Goal: Book appointment/travel/reservation

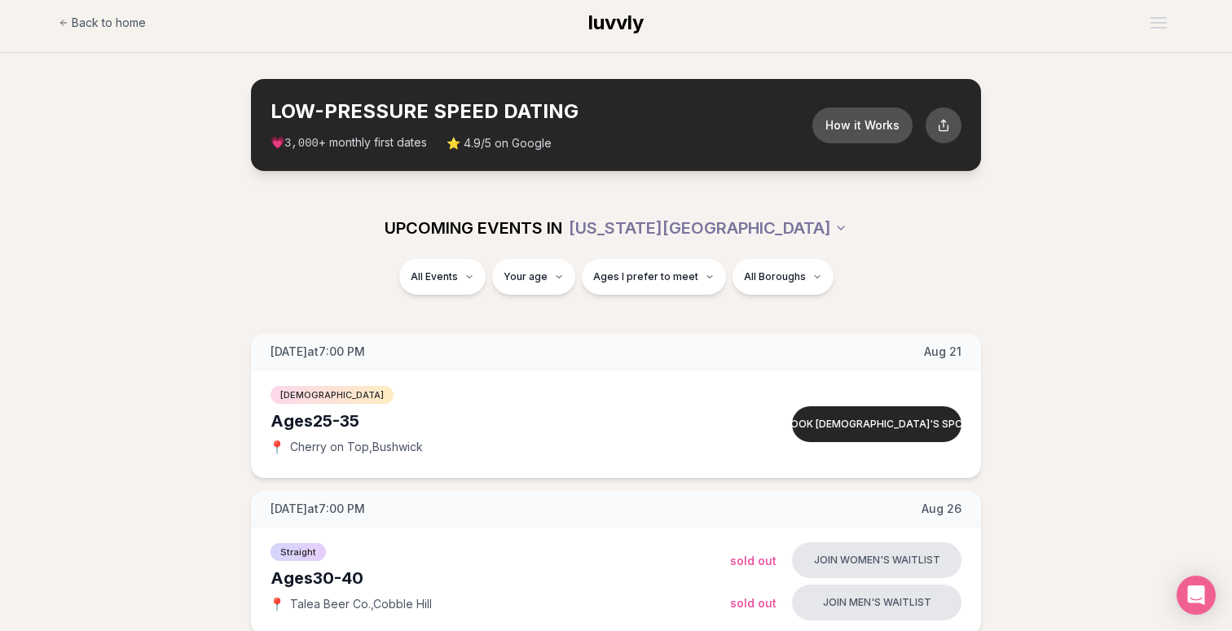
scroll to position [7, 0]
type input "**"
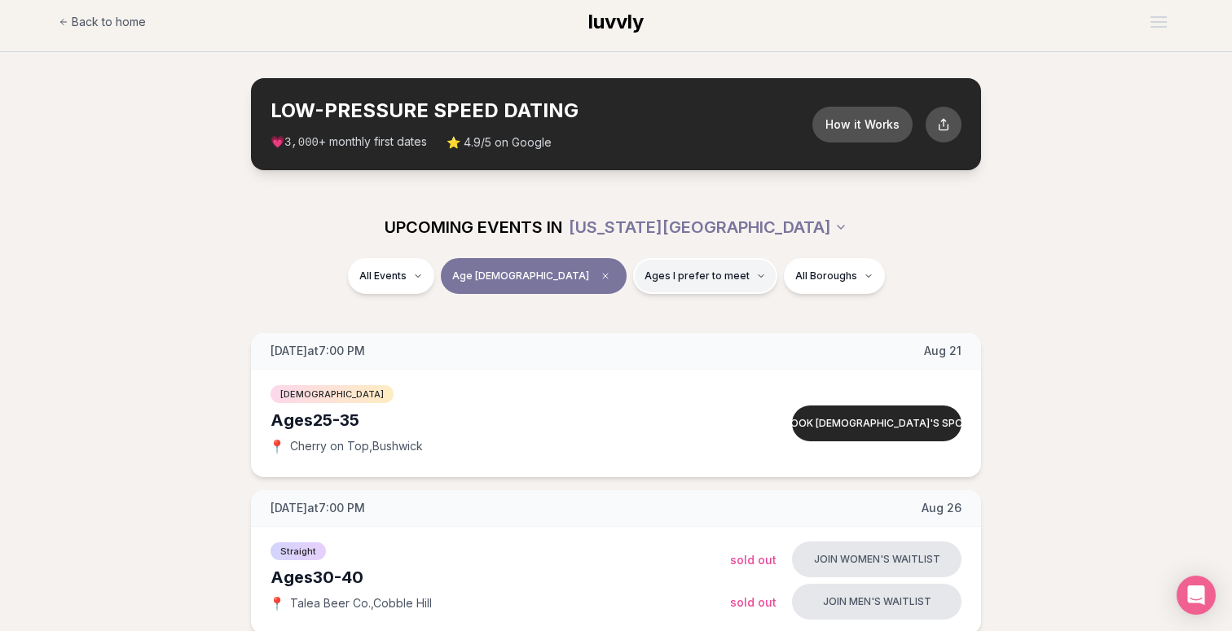
click at [634, 284] on button "Ages I prefer to meet" at bounding box center [705, 276] width 144 height 36
click at [630, 342] on span "Around my age" at bounding box center [647, 339] width 82 height 16
click at [596, 342] on button "Around my age" at bounding box center [589, 338] width 13 height 13
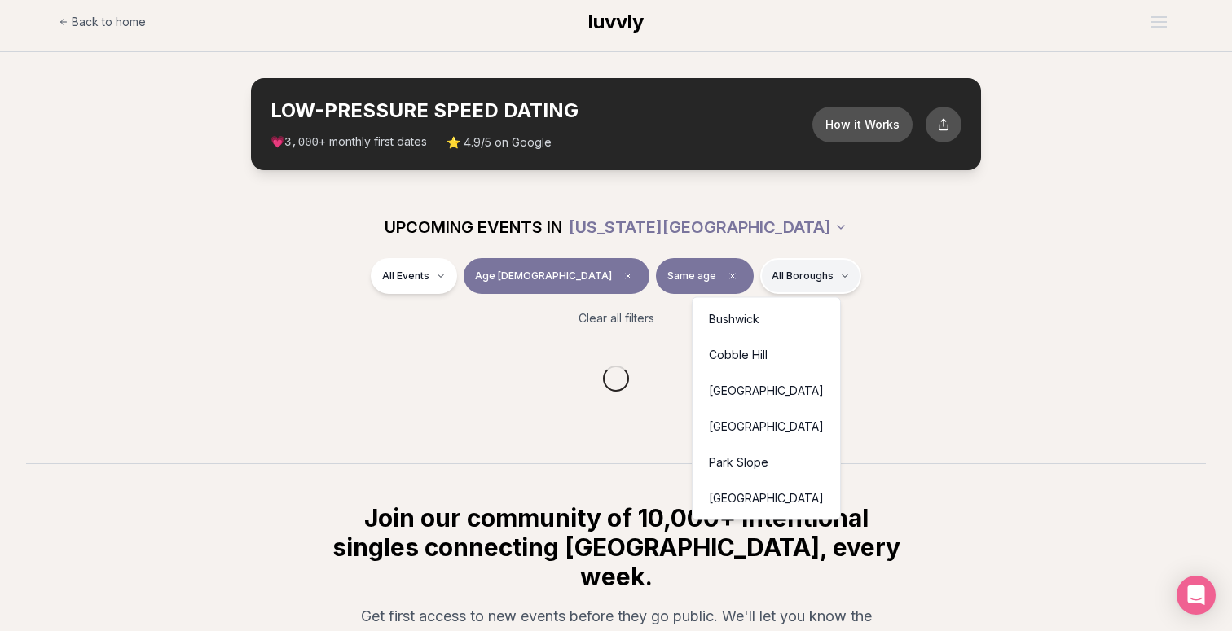
click at [766, 275] on html "Back to home luvvly LOW-PRESSURE SPEED DATING How it Works 💗 3,000 + monthly fi…" at bounding box center [616, 432] width 1232 height 878
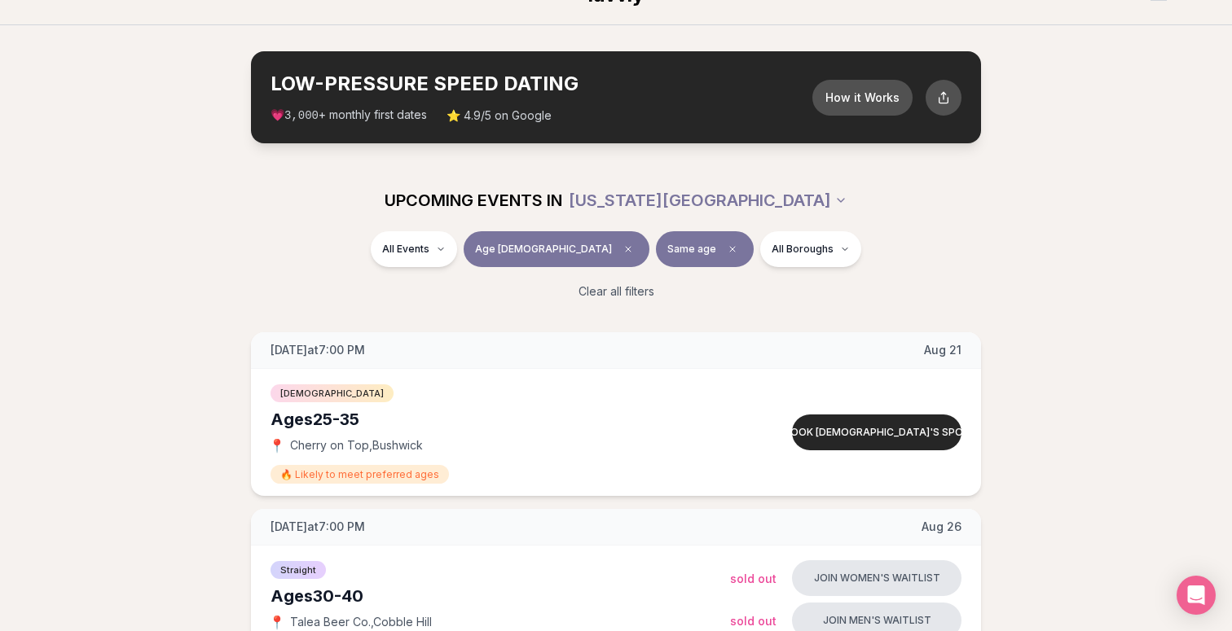
scroll to position [43, 0]
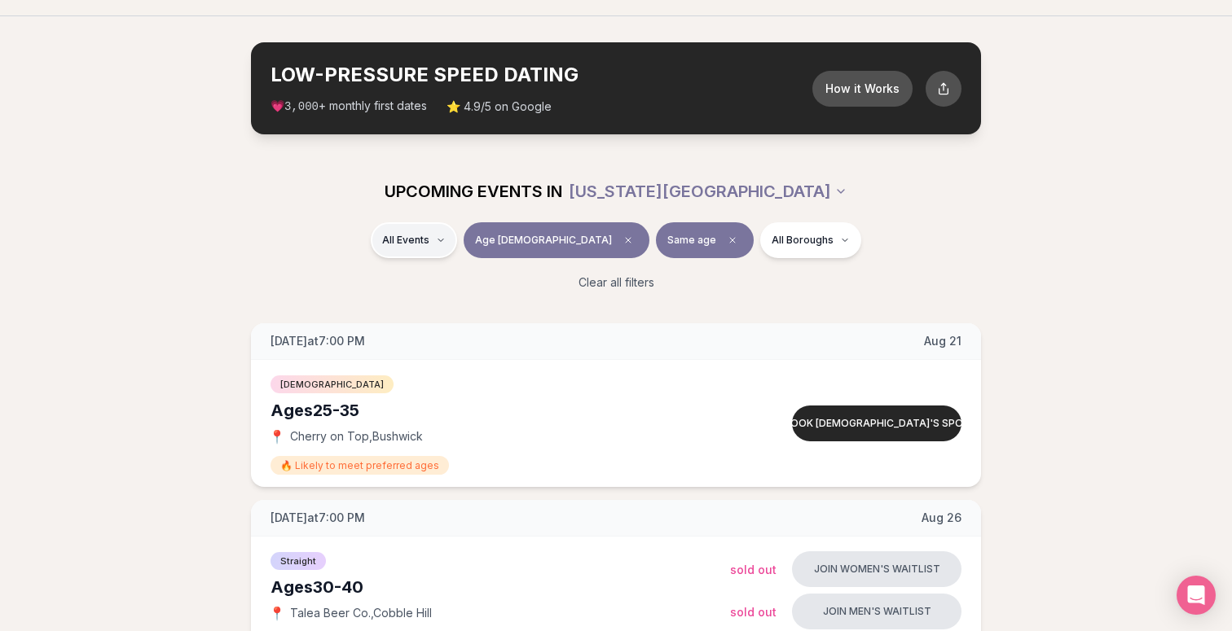
click at [472, 283] on div "Straight ( 36 )" at bounding box center [484, 284] width 155 height 36
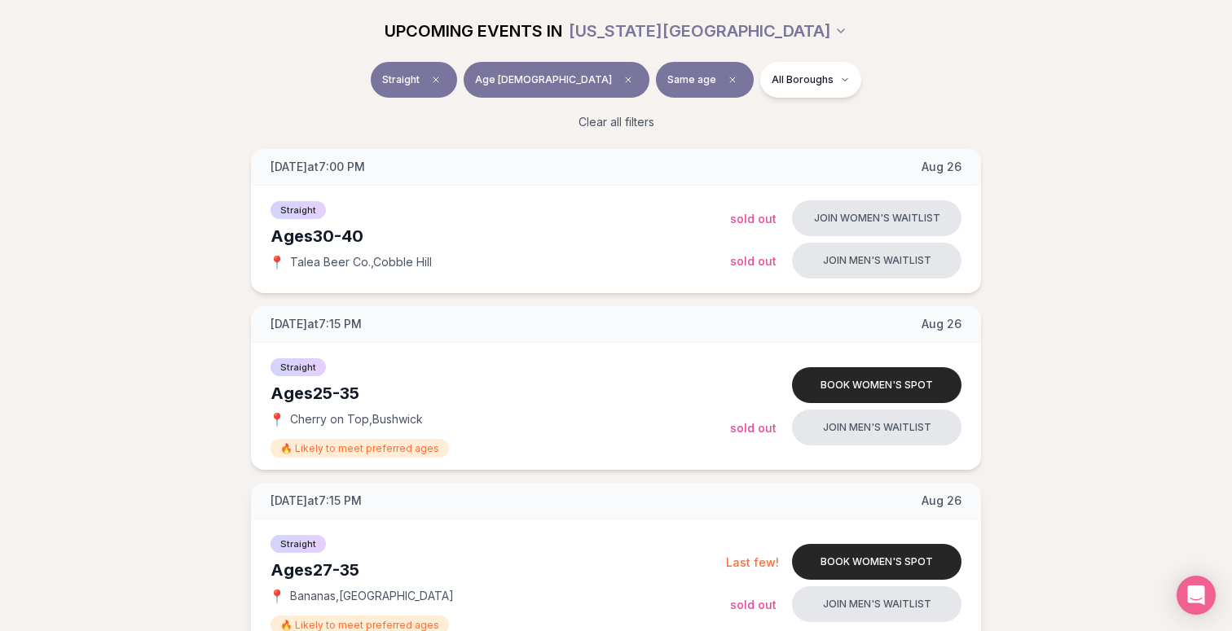
scroll to position [209, 0]
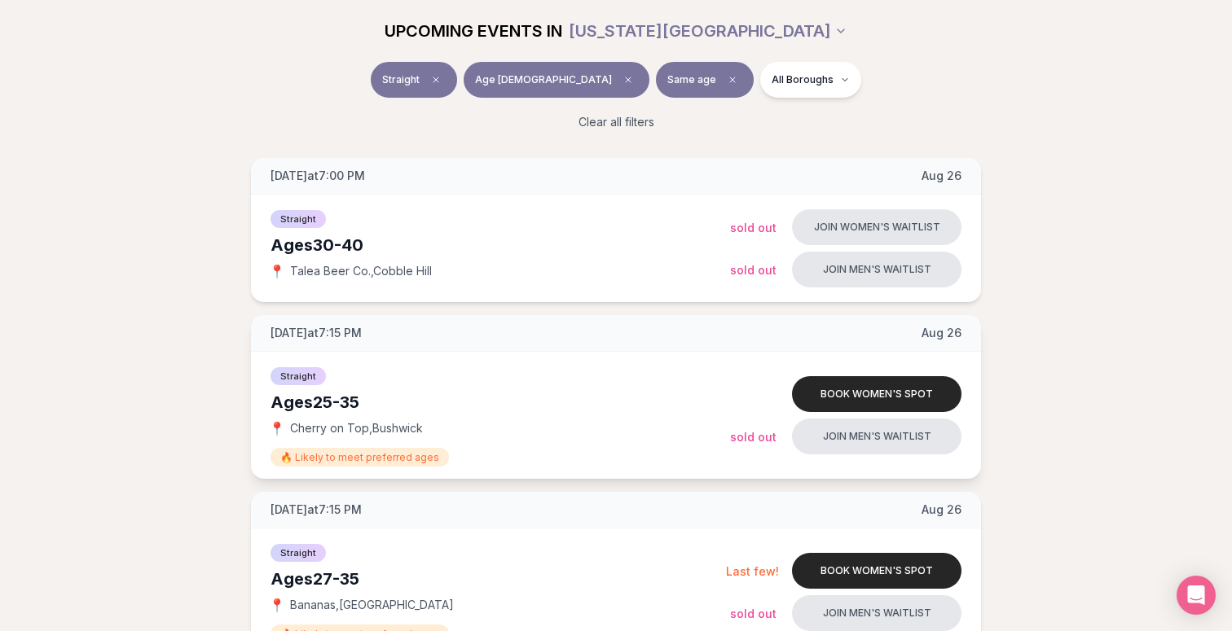
click at [955, 327] on span "[DATE]" at bounding box center [941, 333] width 40 height 16
click at [737, 467] on div "Straight Ages [DEMOGRAPHIC_DATA] 📍 Cherry on Top , [PERSON_NAME] 🔥 Likely to me…" at bounding box center [616, 415] width 730 height 127
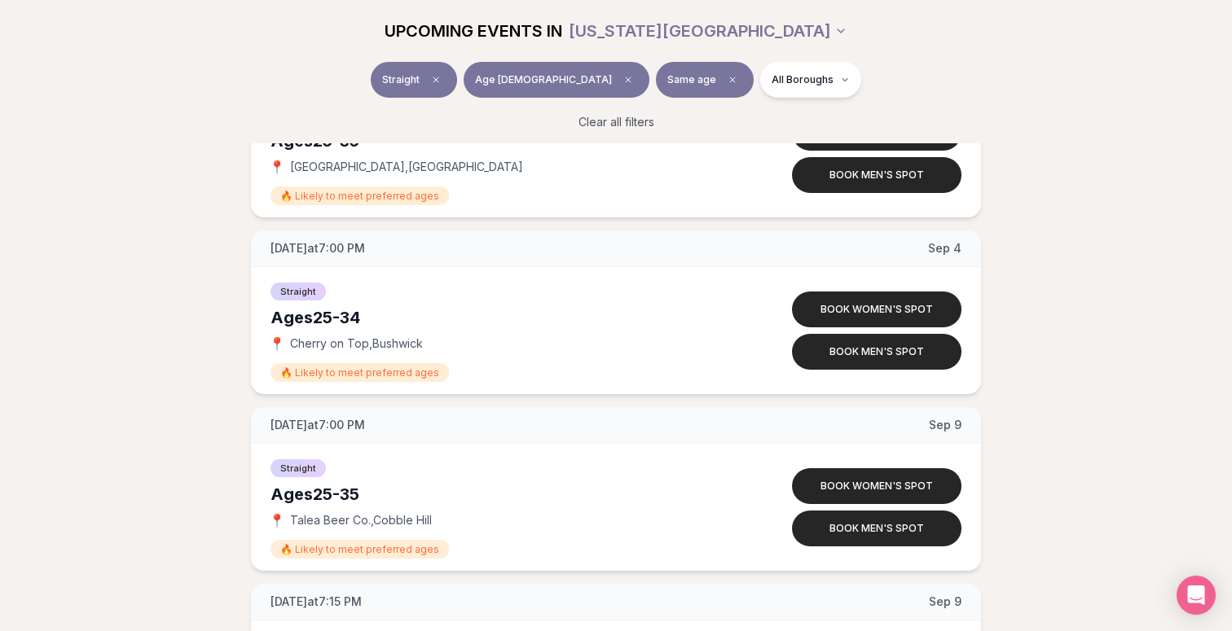
scroll to position [2008, 0]
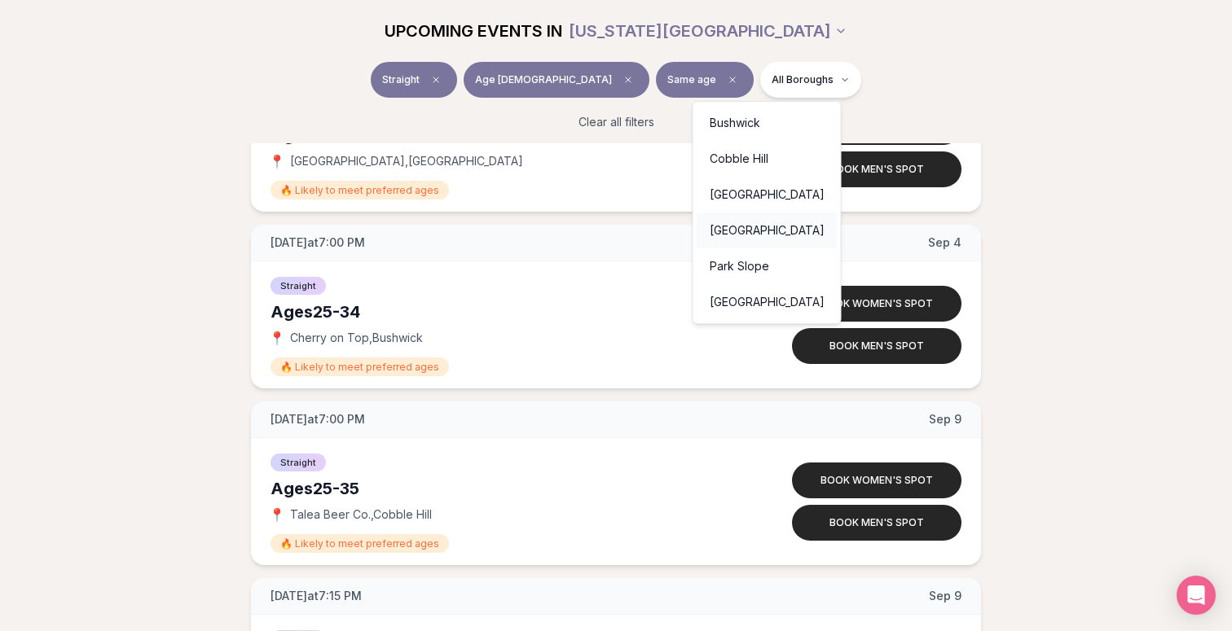
click at [741, 233] on div "[GEOGRAPHIC_DATA]" at bounding box center [766, 231] width 141 height 36
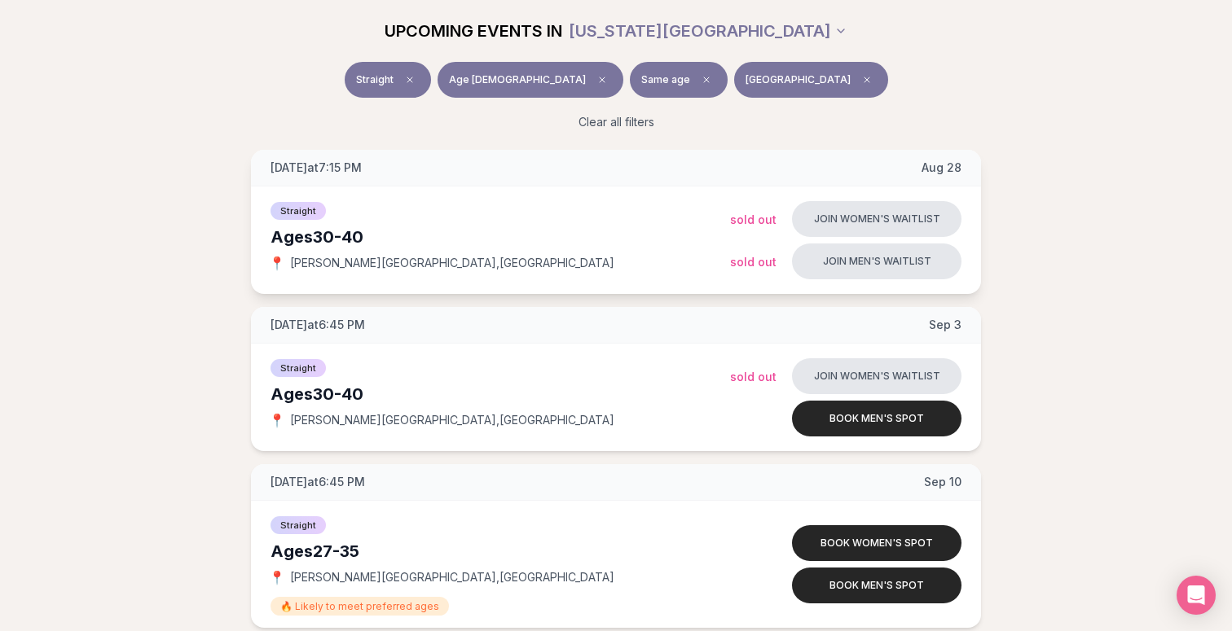
scroll to position [118, 0]
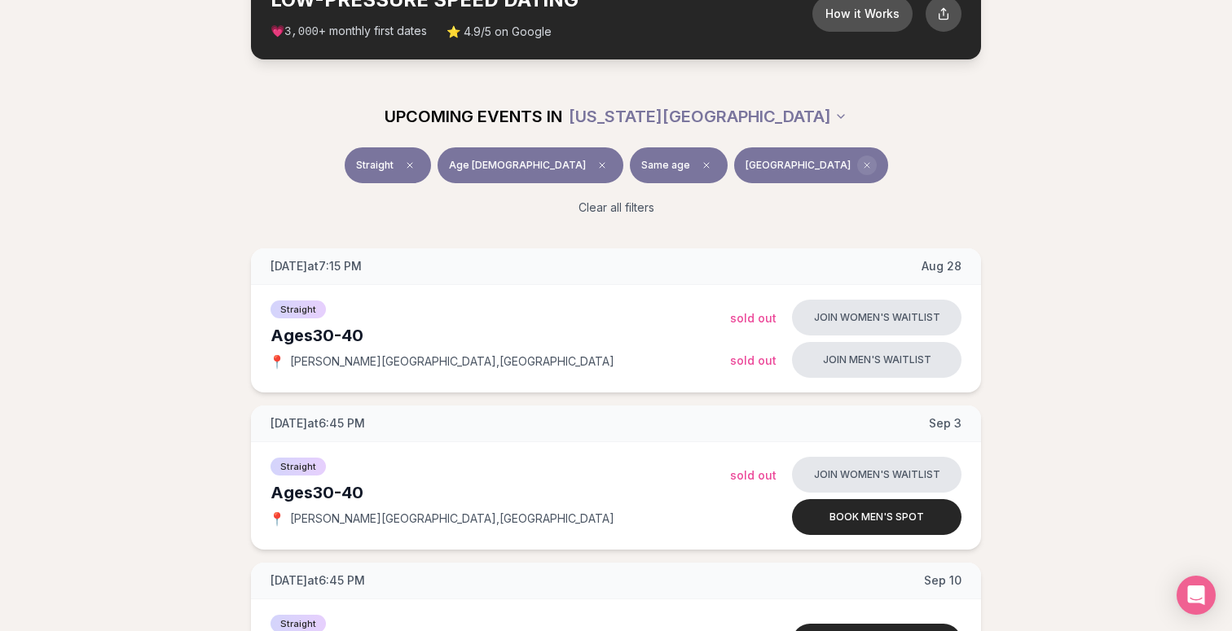
click at [862, 164] on icon "Clear borough filter" at bounding box center [867, 165] width 10 height 10
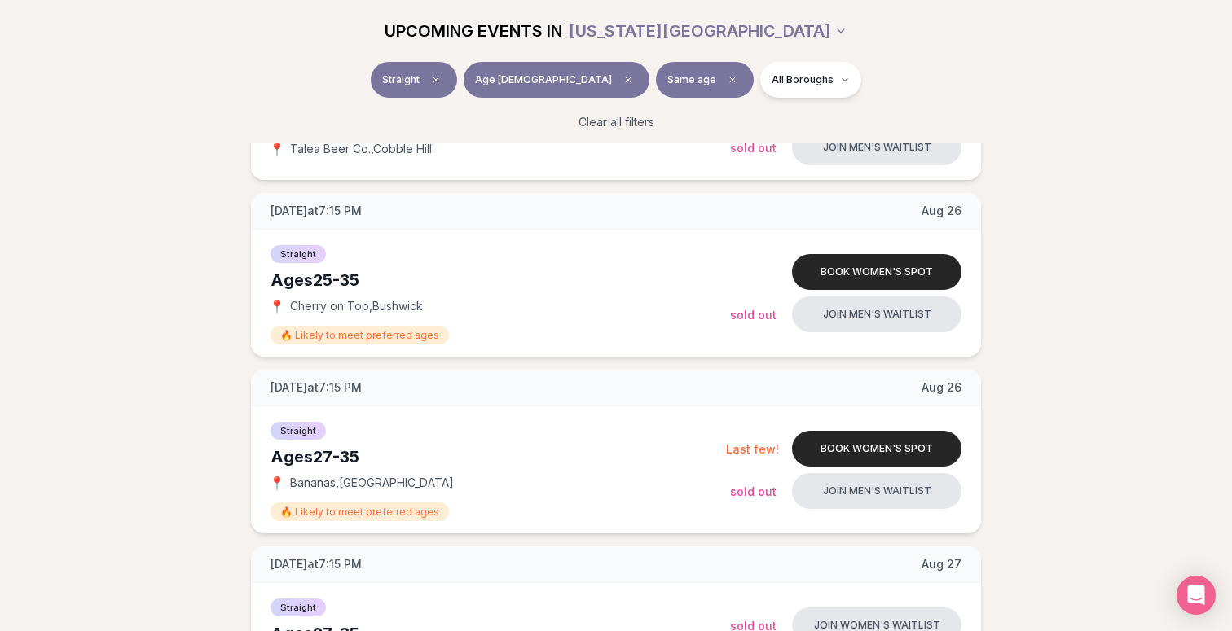
scroll to position [336, 0]
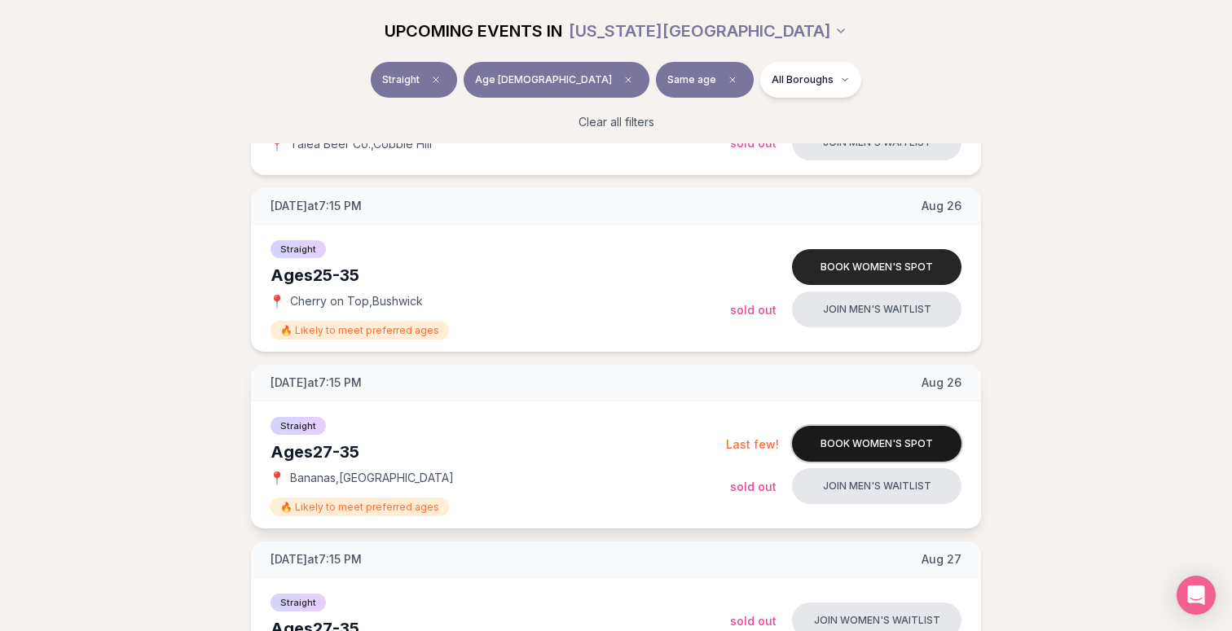
click at [846, 443] on button "Book women's spot" at bounding box center [876, 444] width 169 height 36
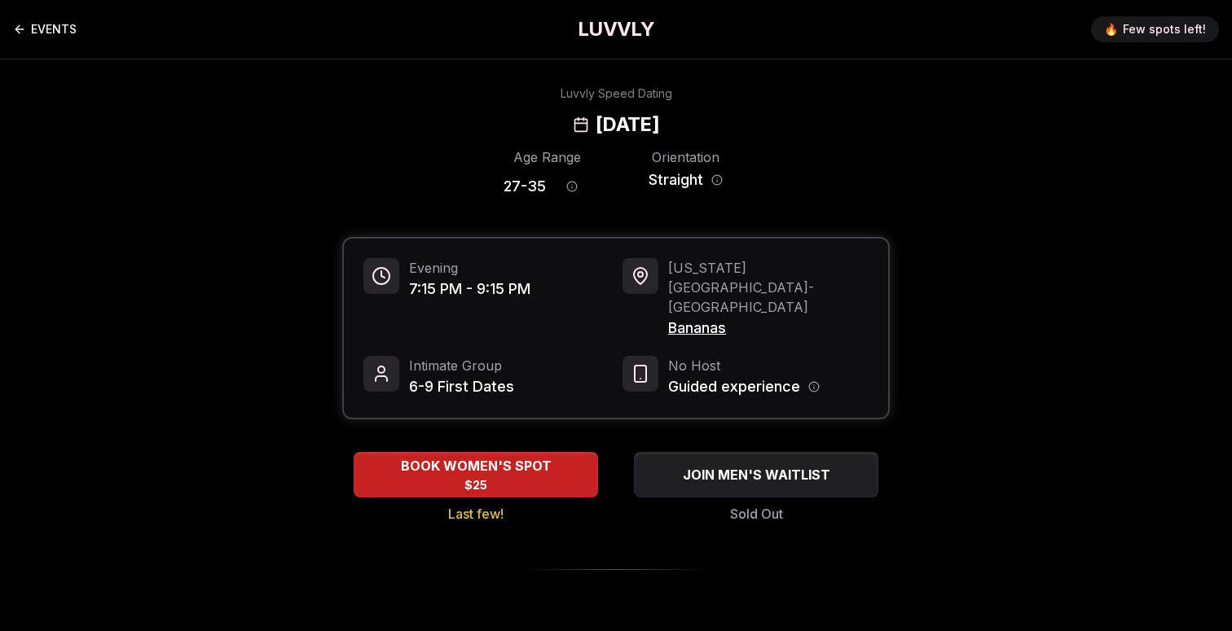
click at [38, 29] on link "EVENTS" at bounding box center [45, 29] width 64 height 33
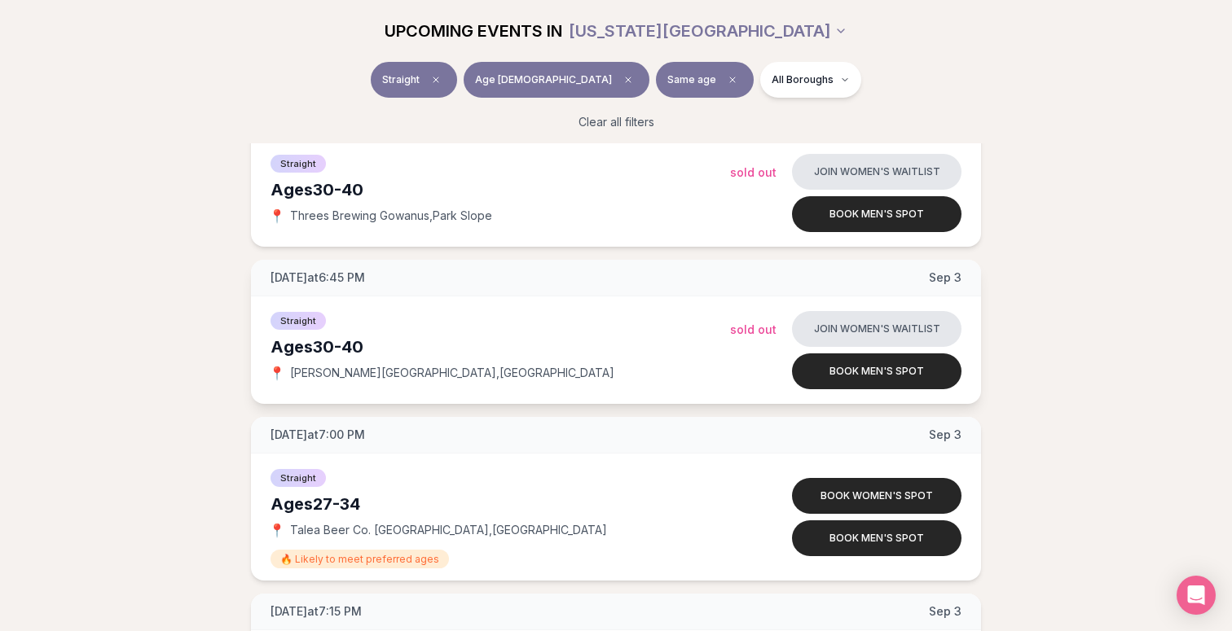
scroll to position [1474, 0]
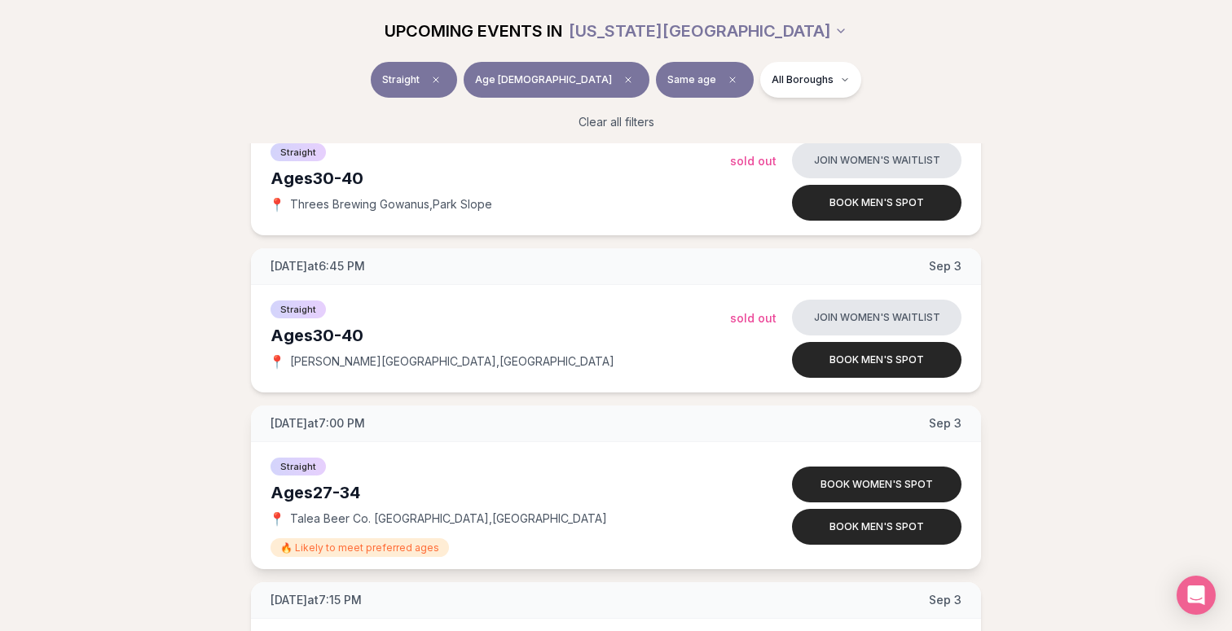
click at [475, 516] on span "Talea Beer Co. [GEOGRAPHIC_DATA] , [GEOGRAPHIC_DATA]" at bounding box center [448, 519] width 317 height 16
click at [614, 486] on div "Ages [DEMOGRAPHIC_DATA]" at bounding box center [499, 492] width 459 height 23
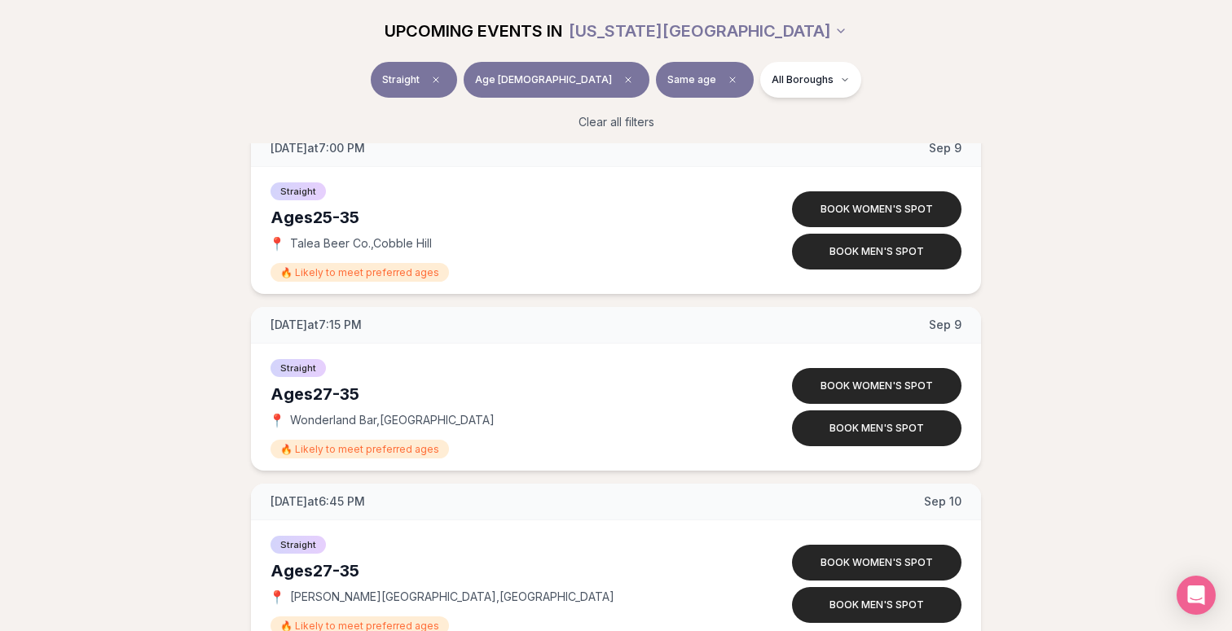
scroll to position [2286, 0]
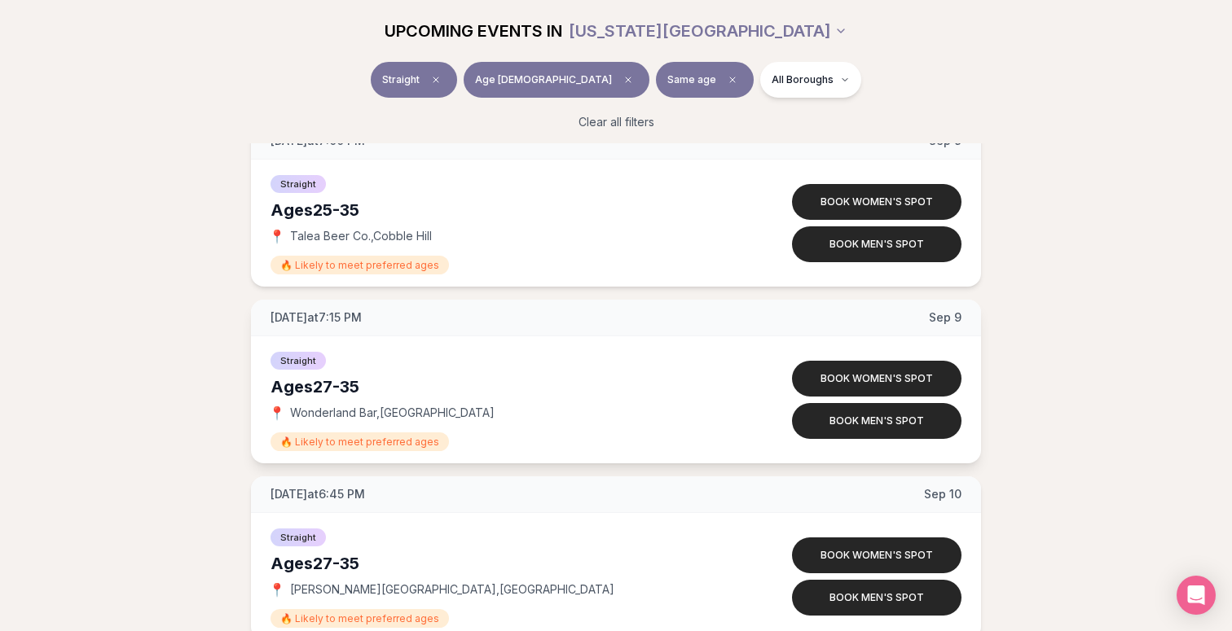
click at [358, 417] on span "[GEOGRAPHIC_DATA] , [GEOGRAPHIC_DATA]" at bounding box center [392, 413] width 204 height 16
copy span "Wonderland Bar ,"
click at [771, 419] on div at bounding box center [754, 421] width 49 height 16
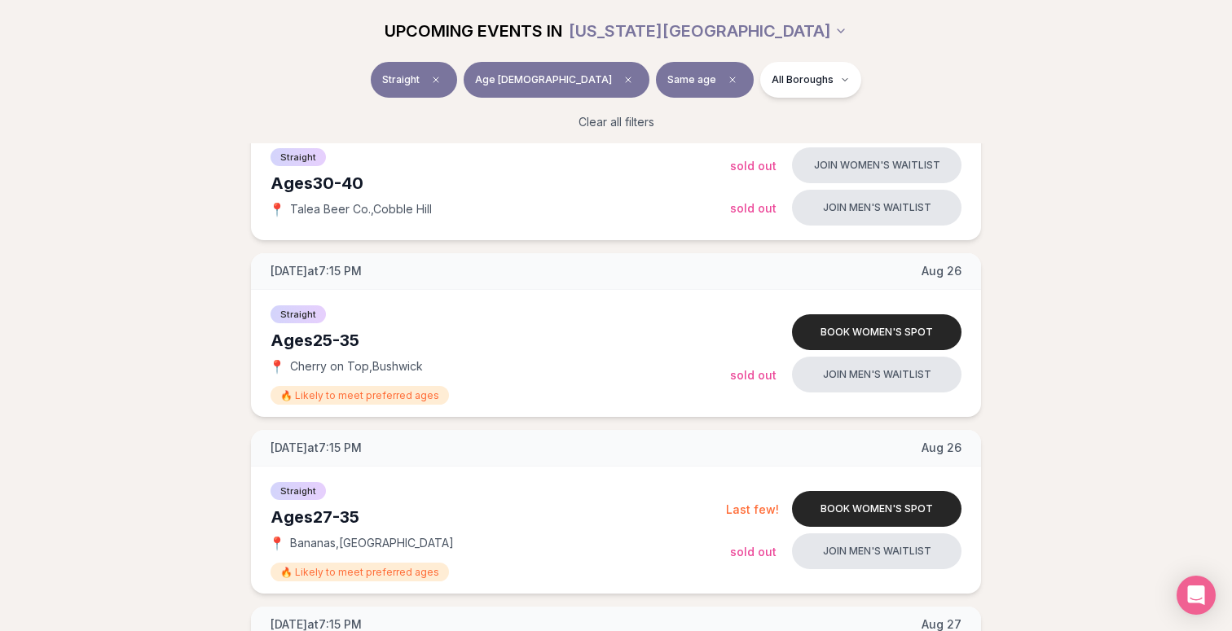
scroll to position [285, 0]
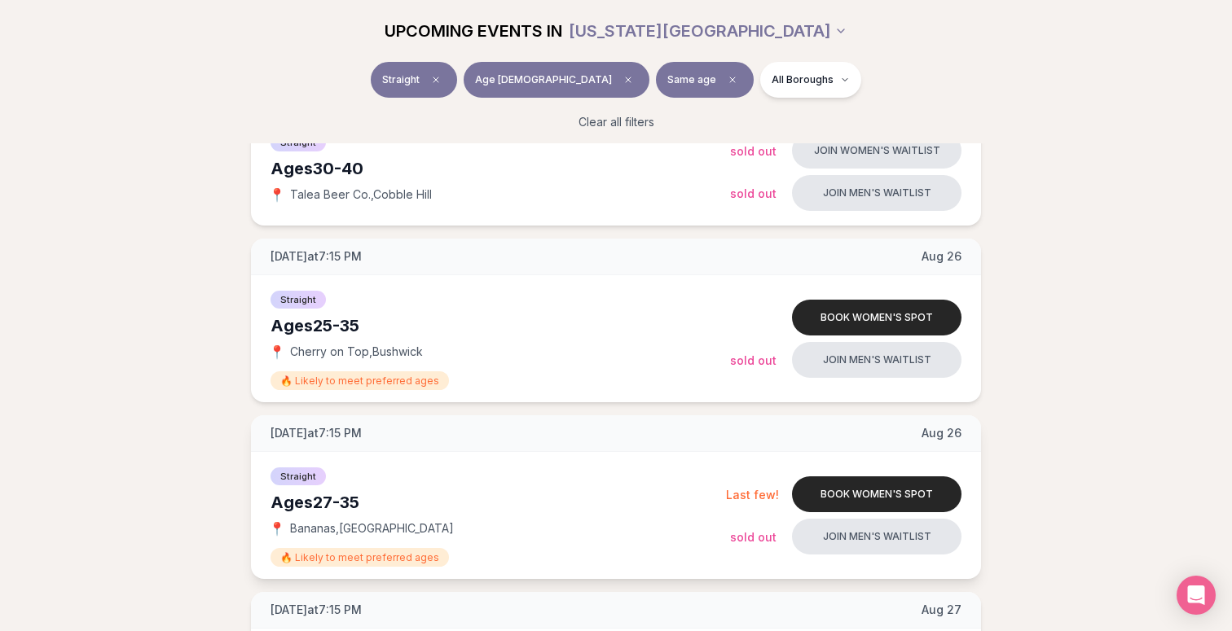
click at [392, 527] on span "[GEOGRAPHIC_DATA] , [GEOGRAPHIC_DATA]" at bounding box center [372, 529] width 164 height 16
copy span "Bananas ,"
click at [626, 521] on div "📍 [GEOGRAPHIC_DATA] , [GEOGRAPHIC_DATA]" at bounding box center [497, 529] width 455 height 16
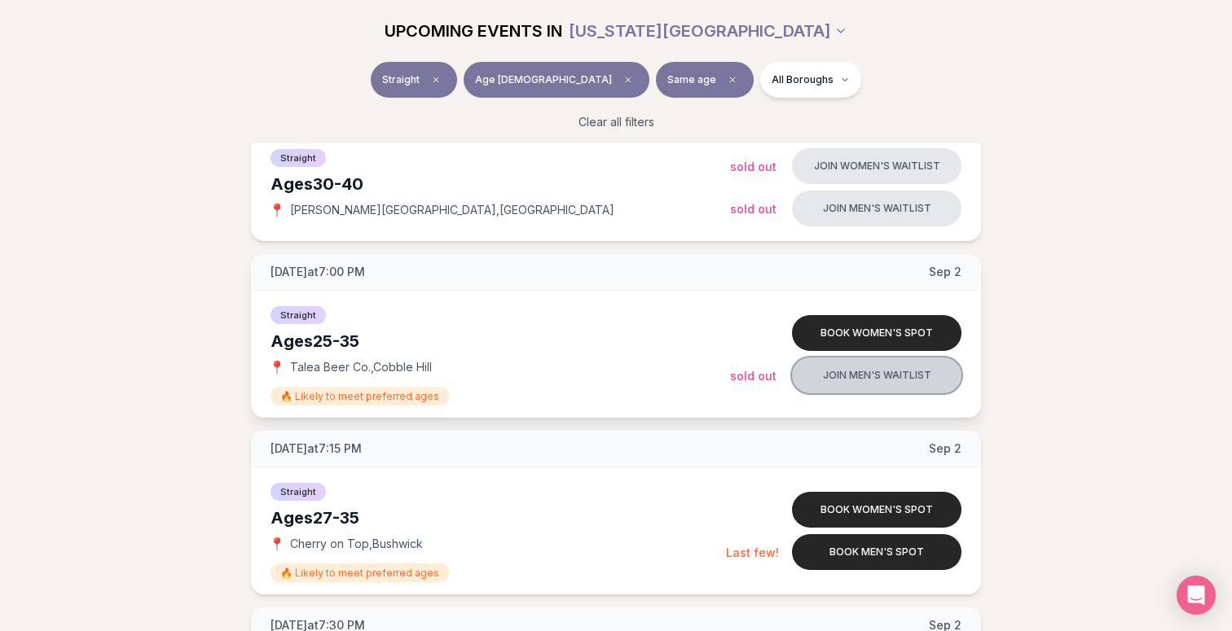
scroll to position [962, 0]
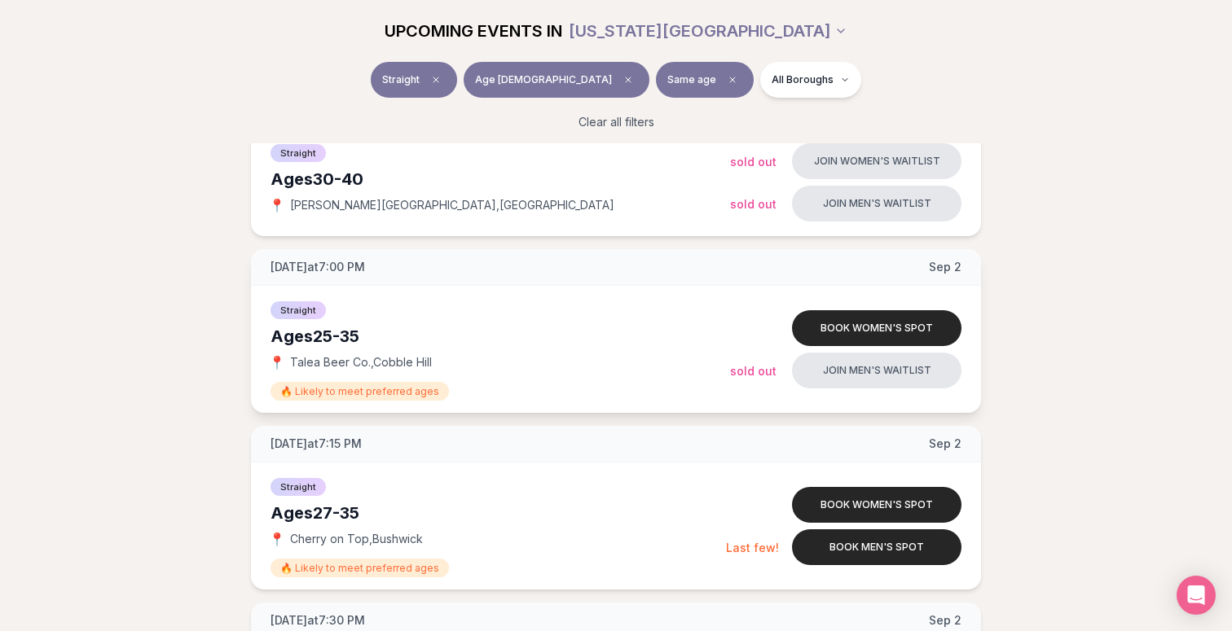
click at [406, 366] on span "Talea Beer Co. , [GEOGRAPHIC_DATA]" at bounding box center [361, 362] width 142 height 16
copy span "Talea Beer Co. ,"
click at [717, 468] on div "Straight Ages [DEMOGRAPHIC_DATA] 📍 Cherry on Top , [PERSON_NAME] 🔥 Likely to me…" at bounding box center [616, 526] width 730 height 127
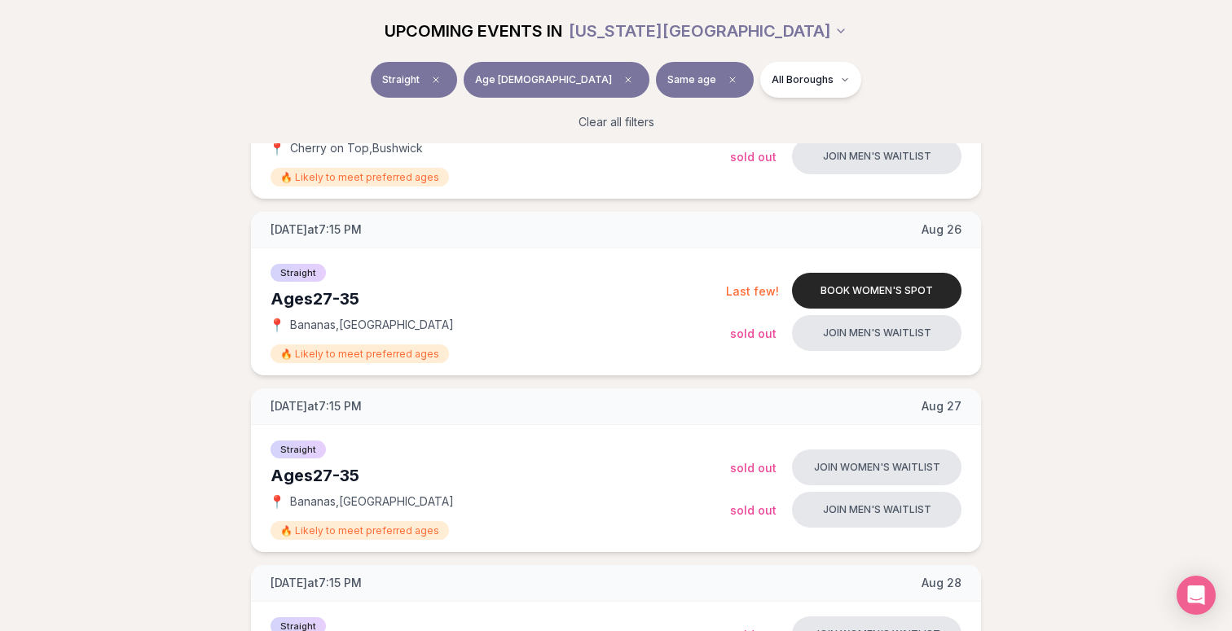
scroll to position [0, 0]
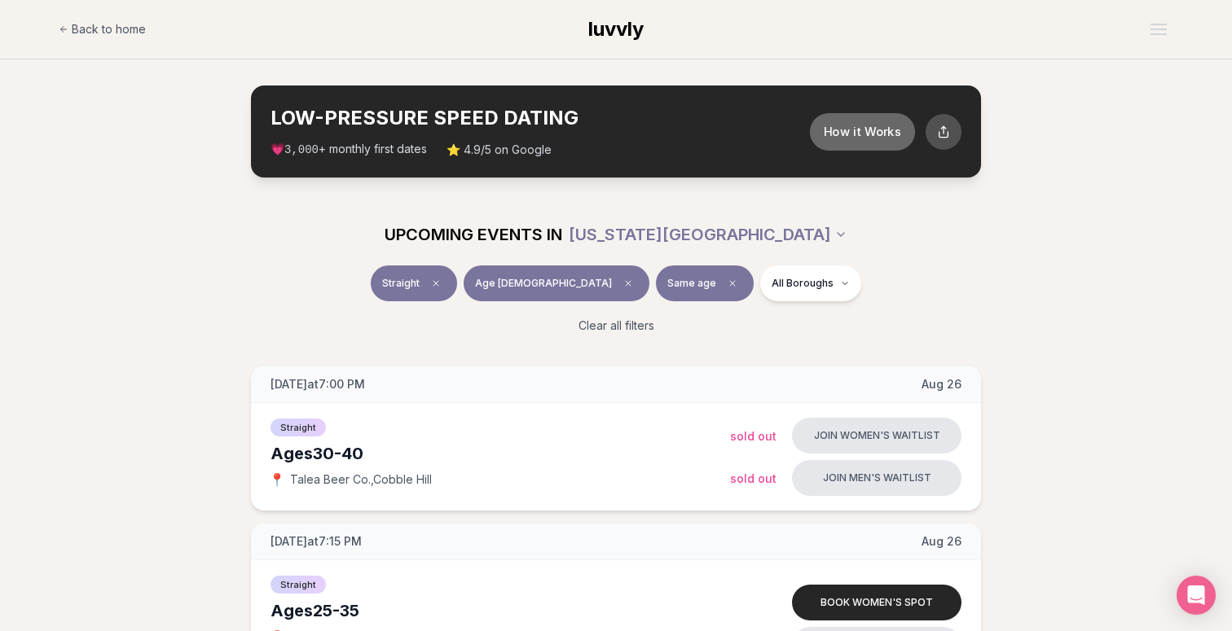
click at [828, 128] on button "How it Works" at bounding box center [862, 130] width 105 height 37
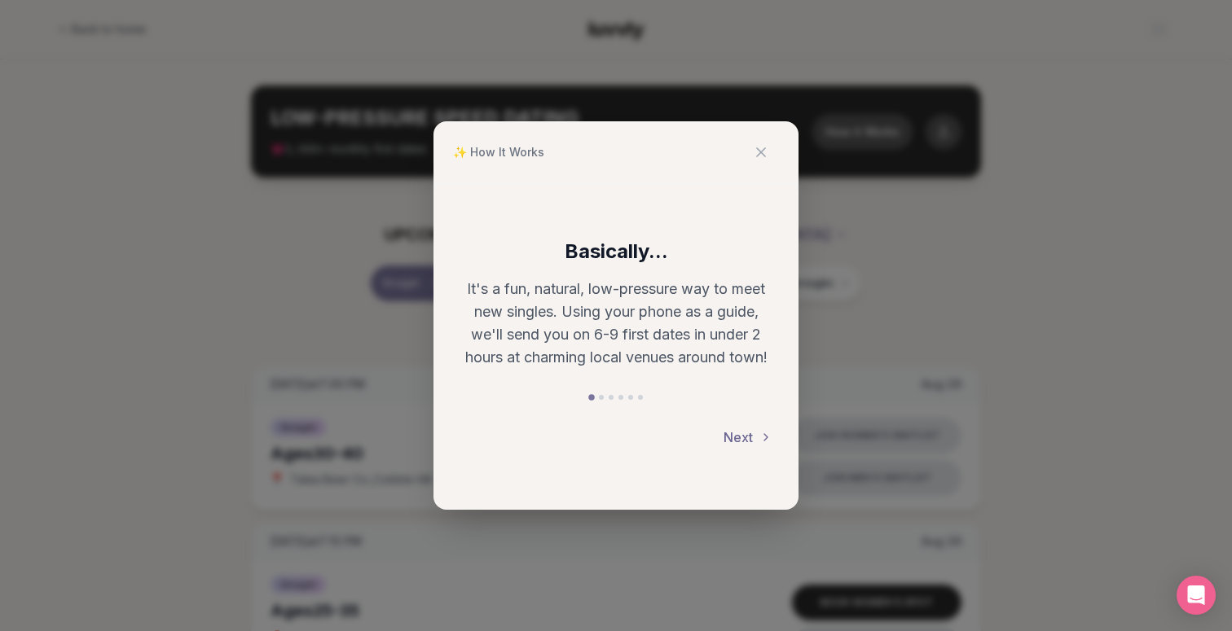
click at [755, 433] on button "Next" at bounding box center [747, 438] width 49 height 36
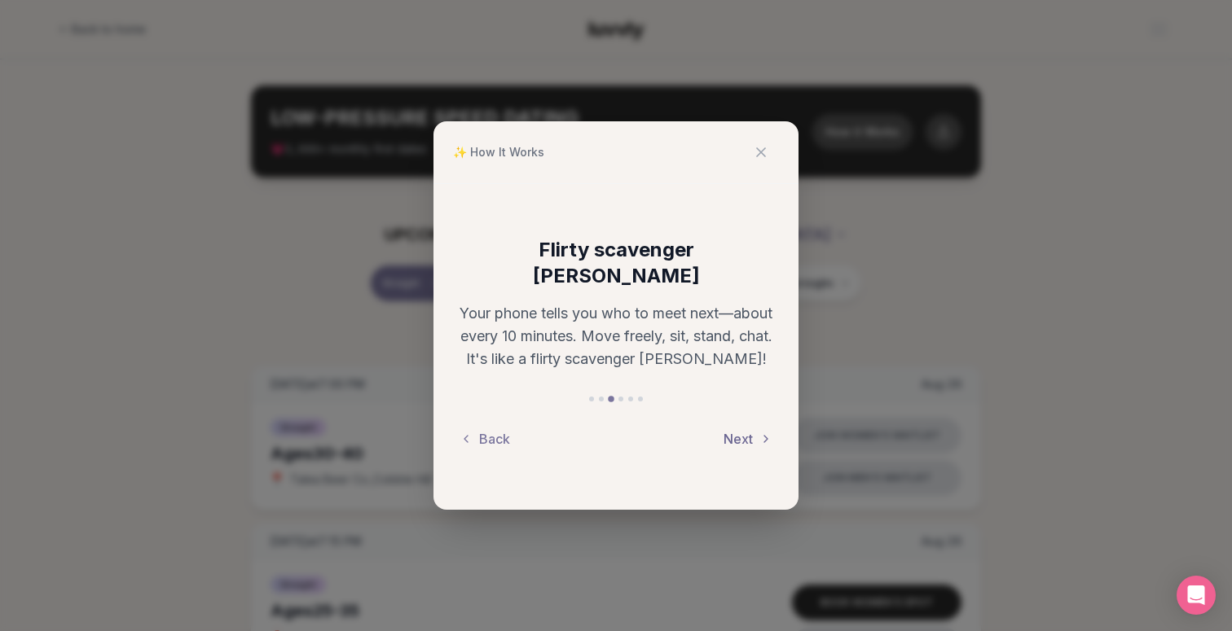
click at [751, 432] on button "Next" at bounding box center [747, 439] width 49 height 36
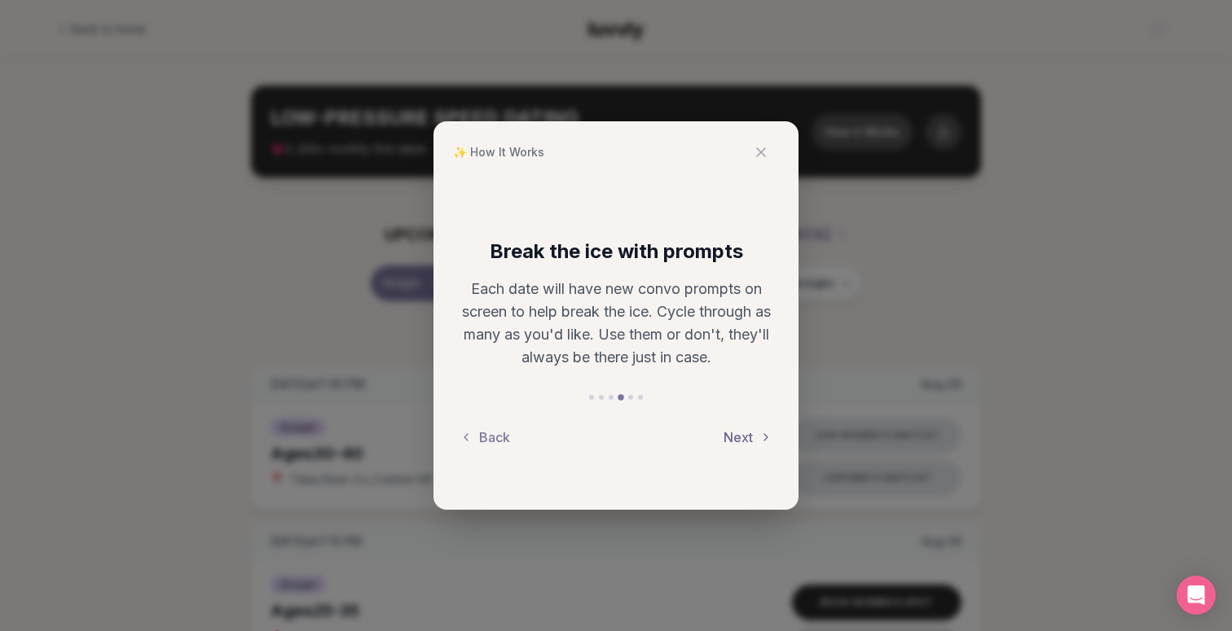
click at [751, 432] on button "Next" at bounding box center [747, 438] width 49 height 36
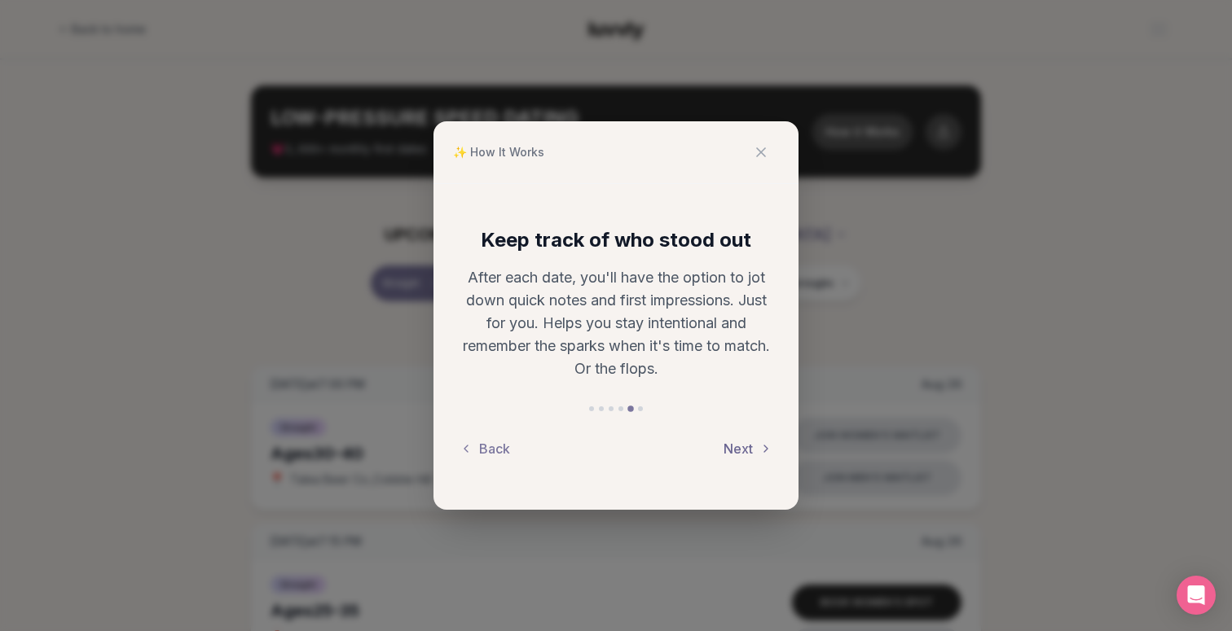
click at [751, 432] on button "Next" at bounding box center [747, 449] width 49 height 36
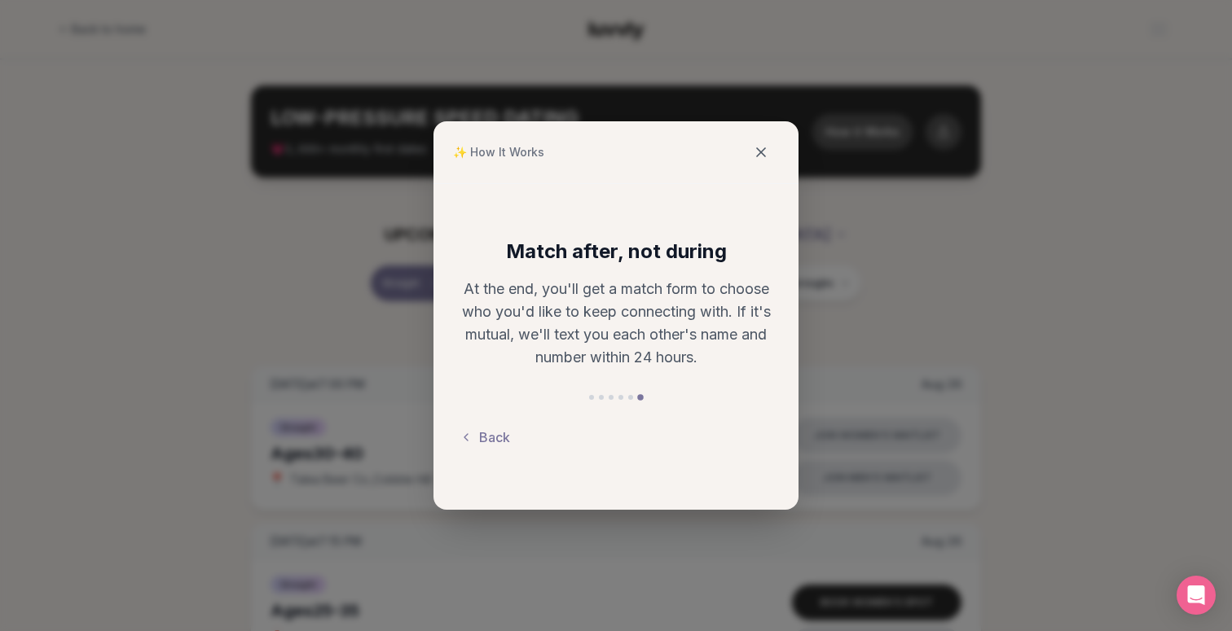
click at [758, 151] on icon at bounding box center [761, 152] width 16 height 16
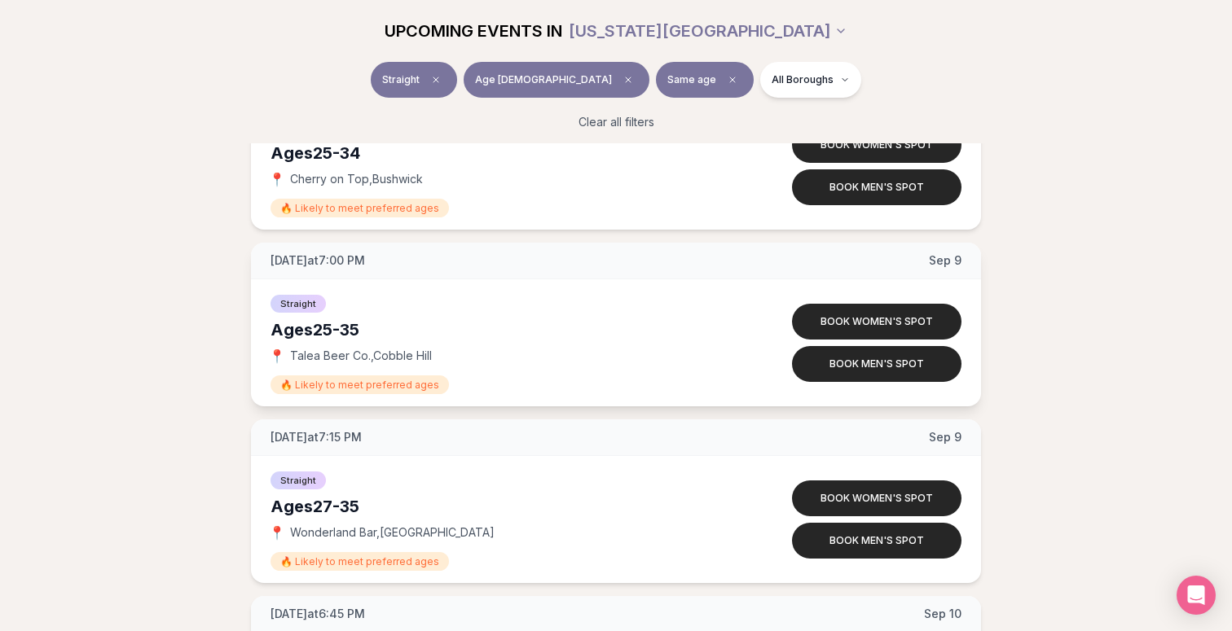
scroll to position [2172, 0]
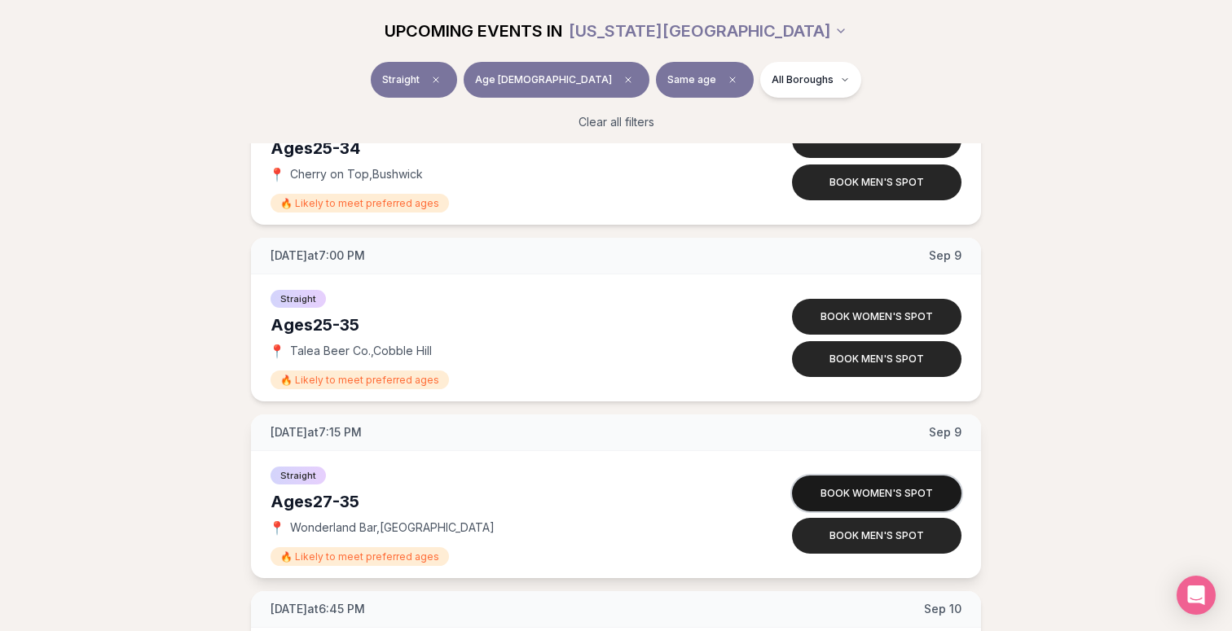
click at [892, 497] on button "Book women's spot" at bounding box center [876, 494] width 169 height 36
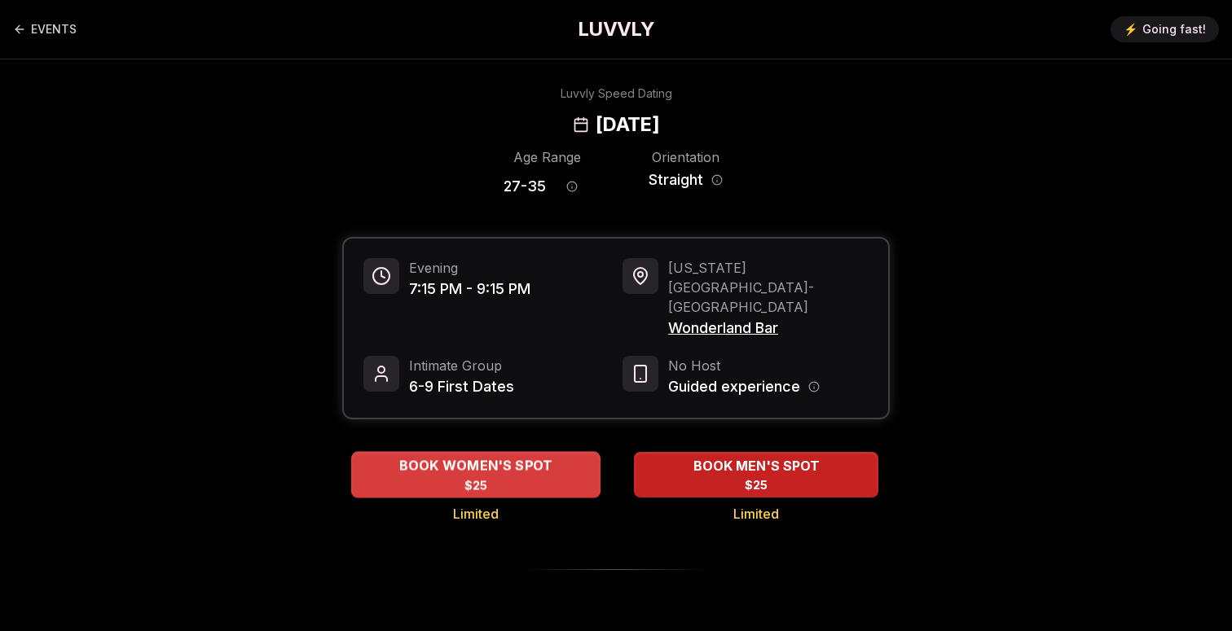
click at [503, 452] on div "BOOK WOMEN'S SPOT $25" at bounding box center [475, 474] width 249 height 45
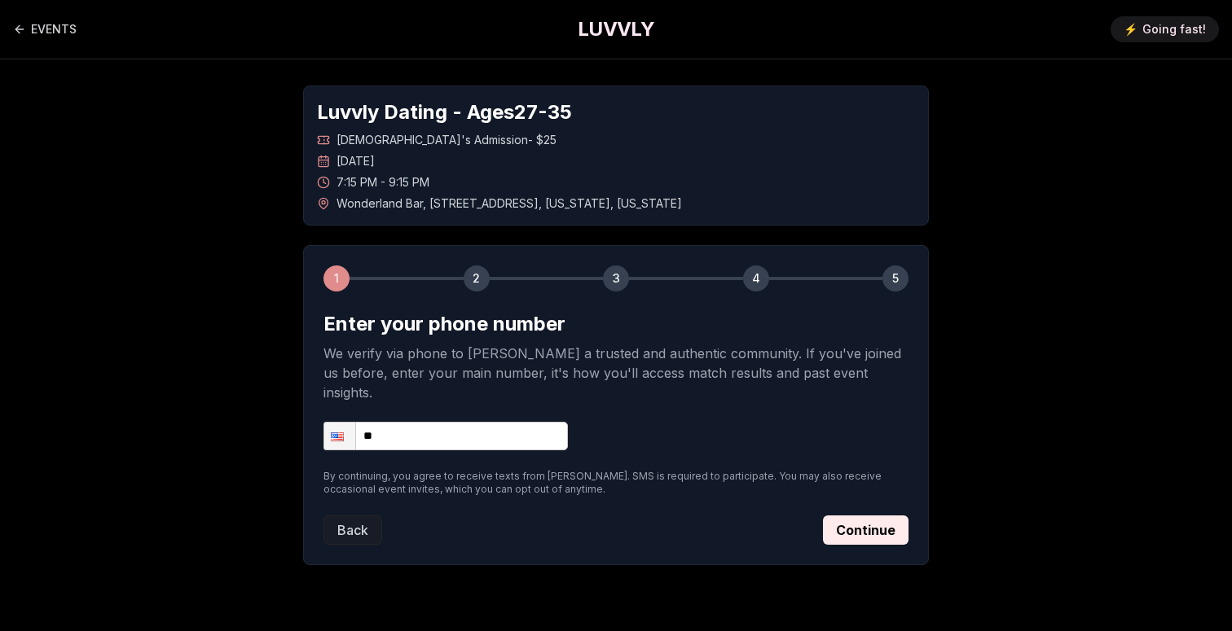
click at [481, 422] on input "**" at bounding box center [445, 436] width 244 height 29
type input "********"
click at [19, 28] on icon "Back to events" at bounding box center [19, 29] width 13 height 13
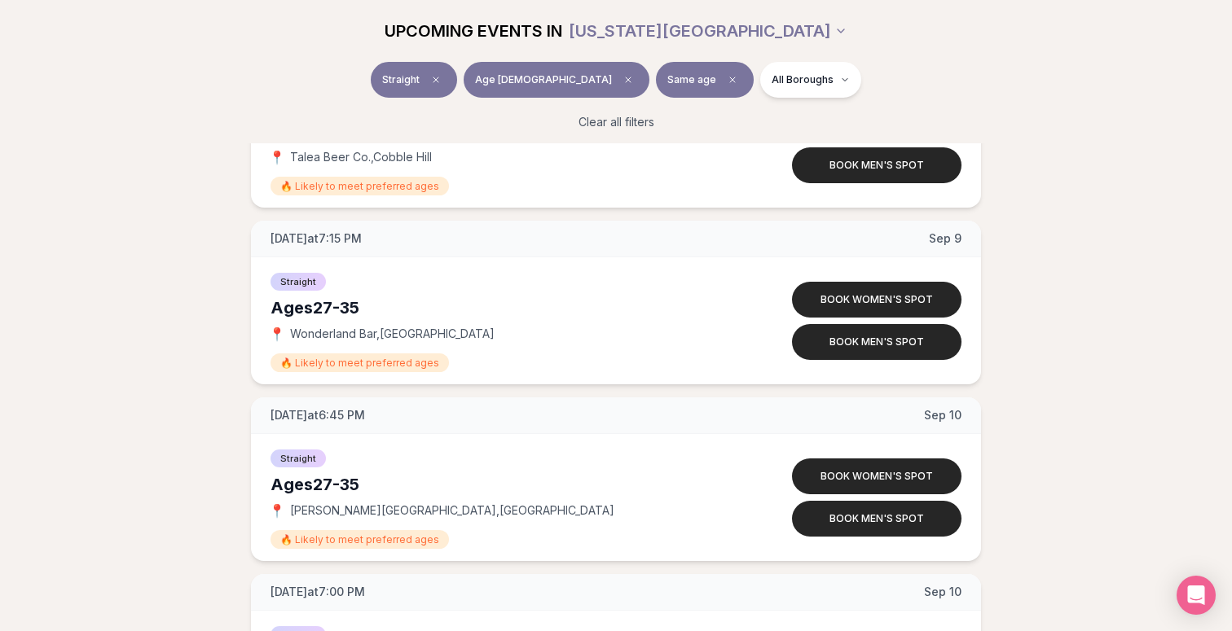
scroll to position [2362, 0]
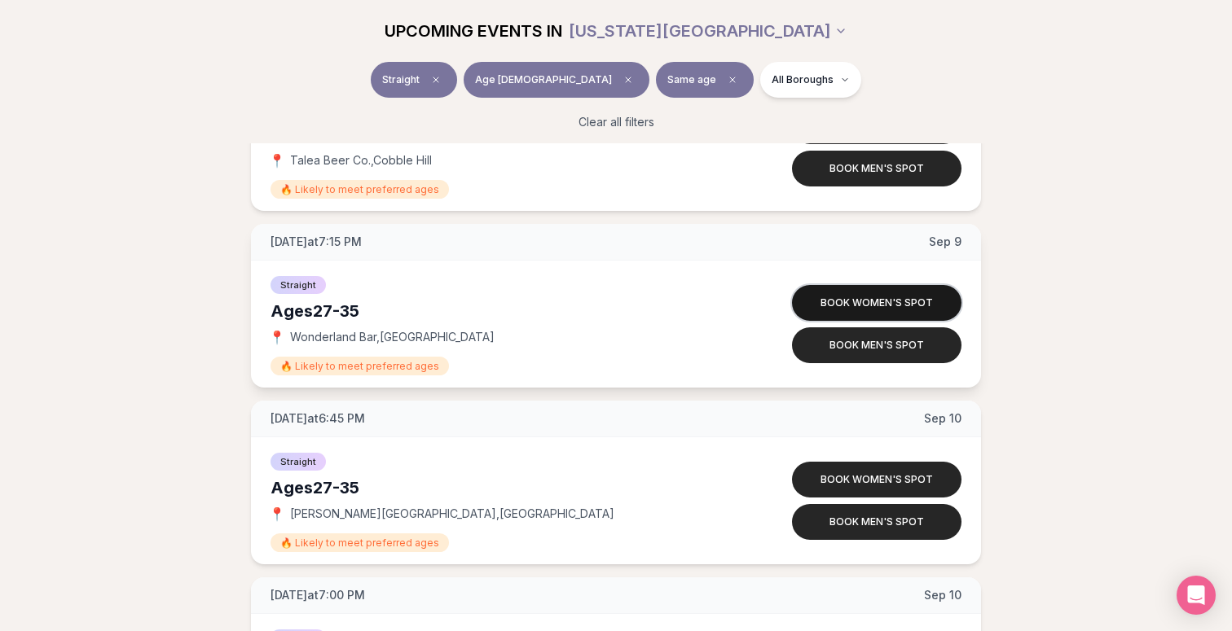
click at [872, 296] on button "Book women's spot" at bounding box center [876, 303] width 169 height 36
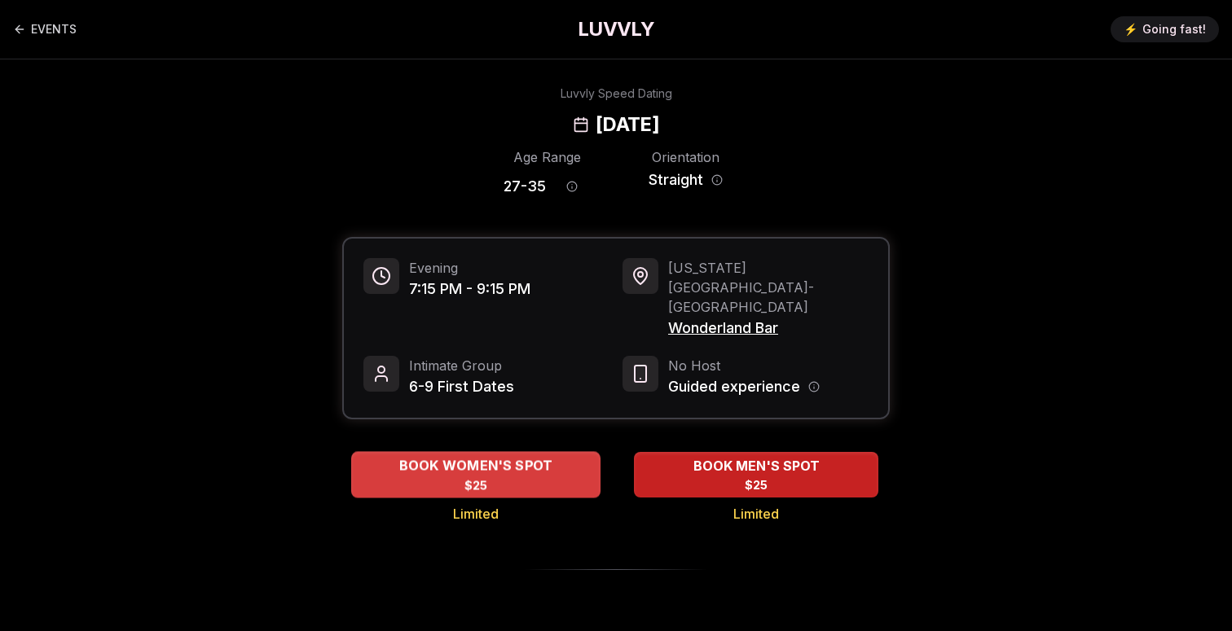
click at [520, 452] on div "BOOK WOMEN'S SPOT $25" at bounding box center [475, 474] width 249 height 45
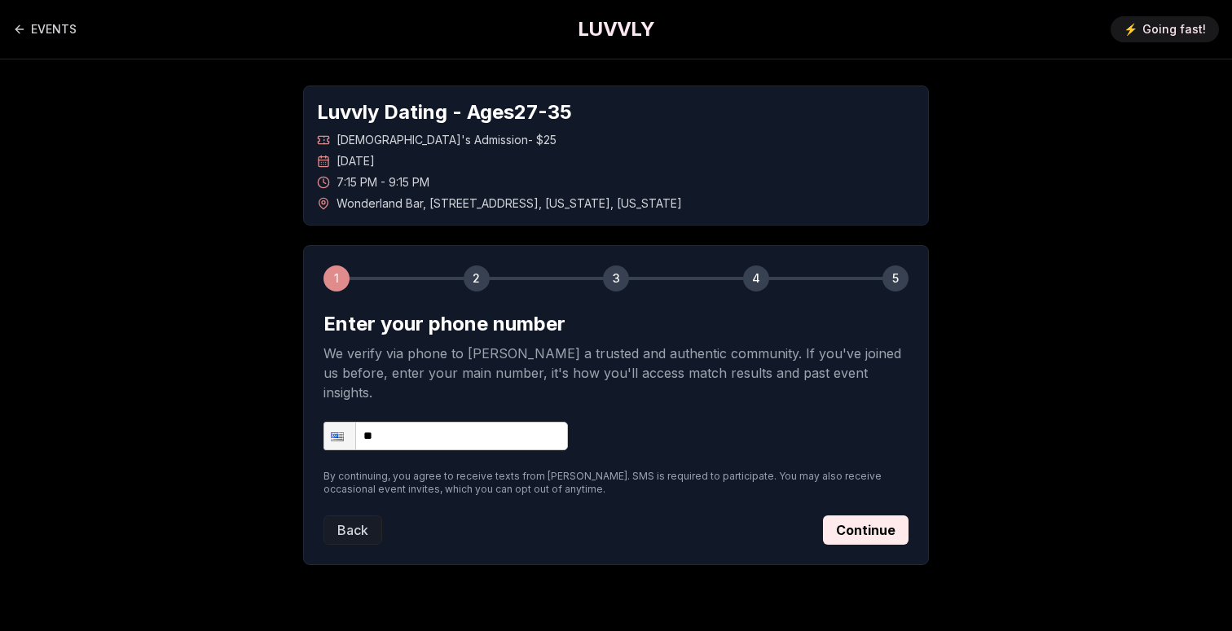
click at [503, 398] on form "Enter your phone number We verify via phone to [PERSON_NAME] a trusted and auth…" at bounding box center [615, 428] width 585 height 234
click at [503, 422] on input "**" at bounding box center [445, 436] width 244 height 29
type input "**********"
click at [845, 525] on button "Continue" at bounding box center [866, 530] width 86 height 29
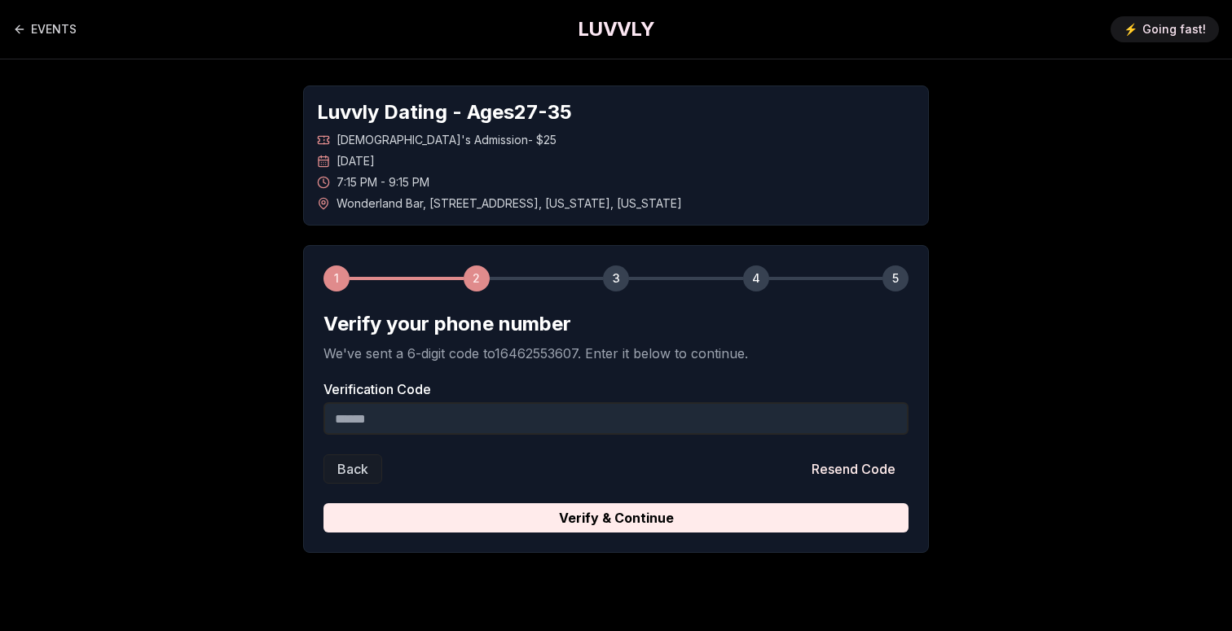
click at [575, 406] on input "Verification Code" at bounding box center [615, 418] width 585 height 33
paste input "******"
type input "******"
click at [39, 24] on link "EVENTS" at bounding box center [45, 29] width 64 height 33
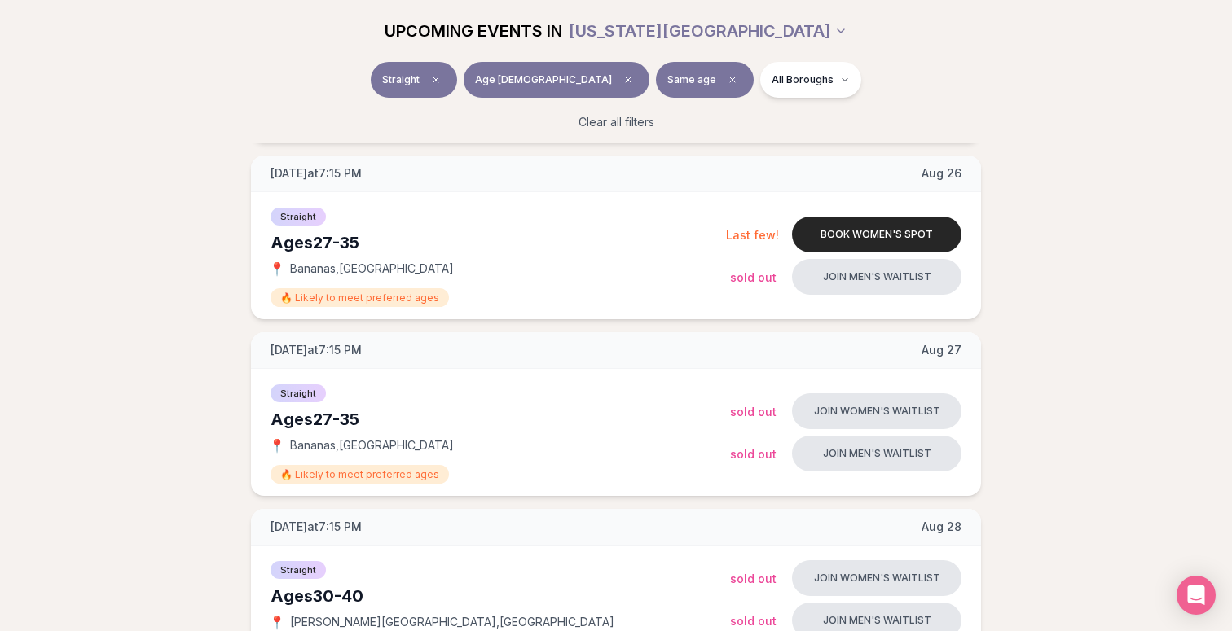
scroll to position [543, 0]
click at [844, 232] on button "Book women's spot" at bounding box center [876, 236] width 169 height 36
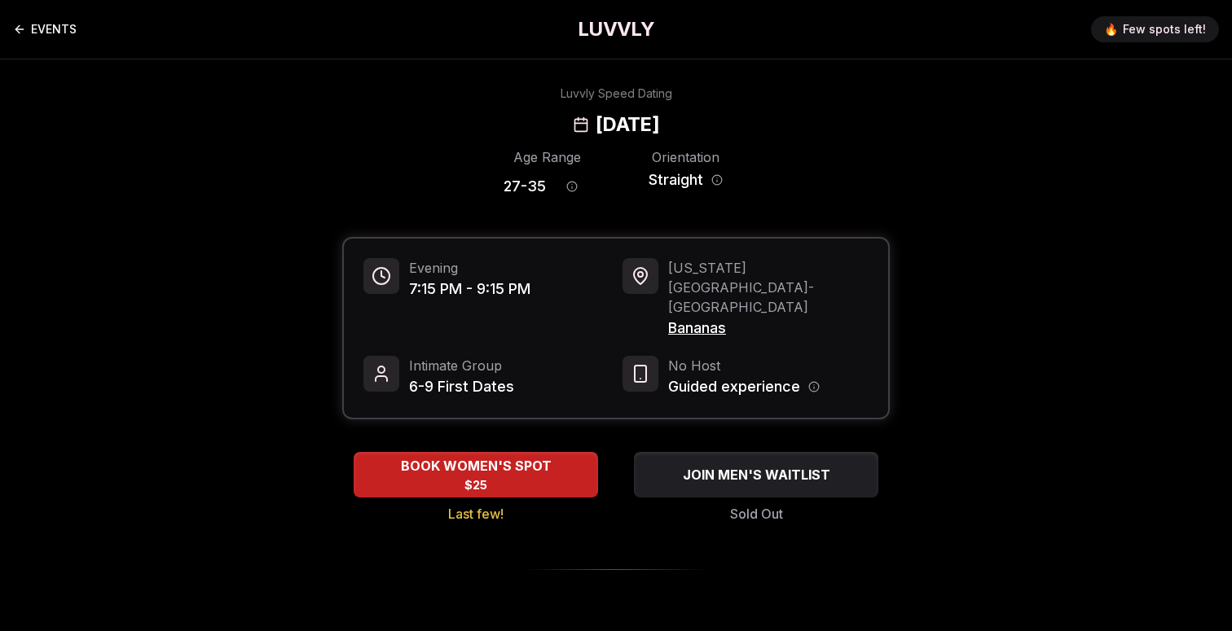
click at [59, 32] on link "EVENTS" at bounding box center [45, 29] width 64 height 33
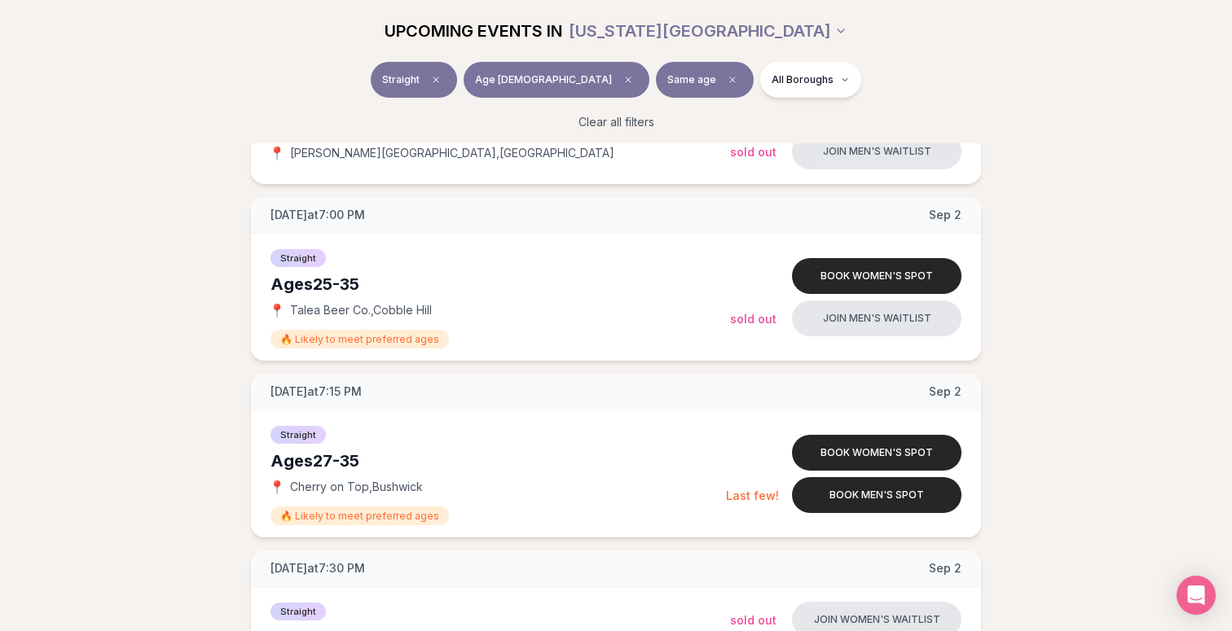
scroll to position [1017, 0]
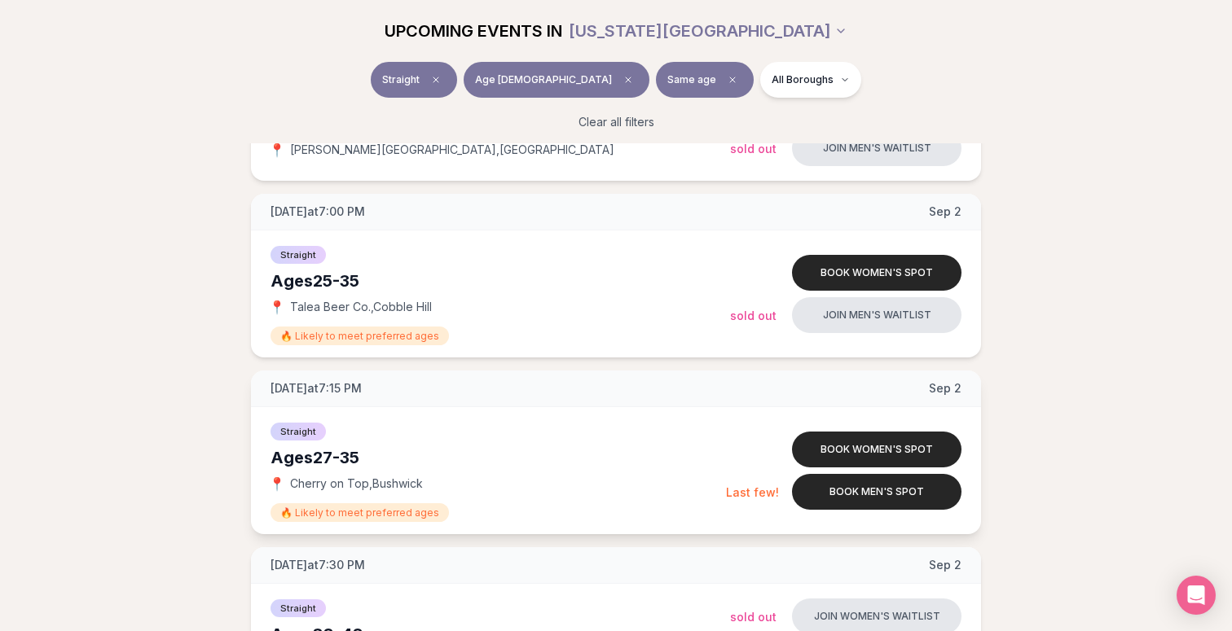
click at [386, 483] on span "Cherry on Top , Bushwick" at bounding box center [356, 484] width 133 height 16
copy span "Cherry on Top ,"
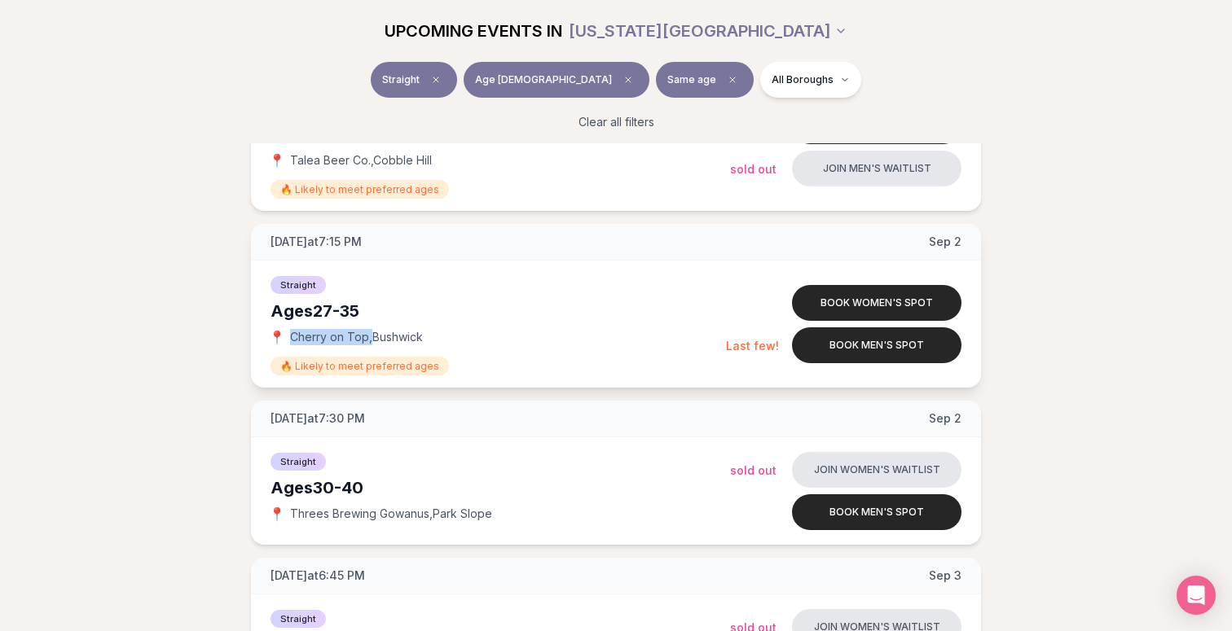
scroll to position [1188, 0]
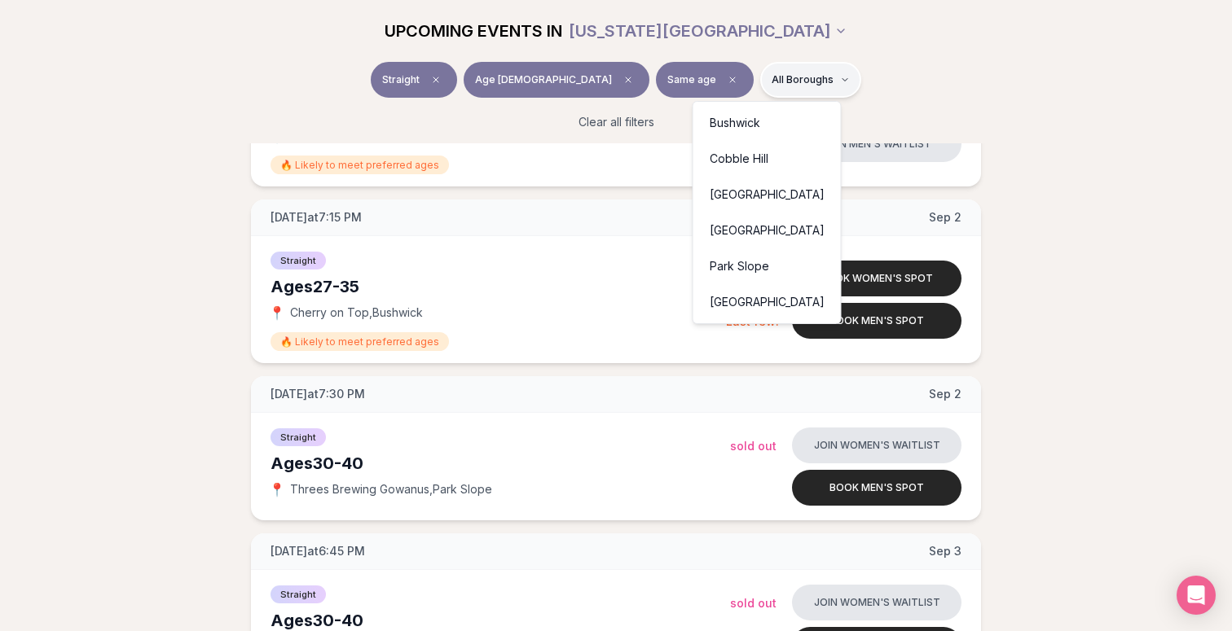
click at [747, 200] on div "[GEOGRAPHIC_DATA]" at bounding box center [766, 195] width 141 height 36
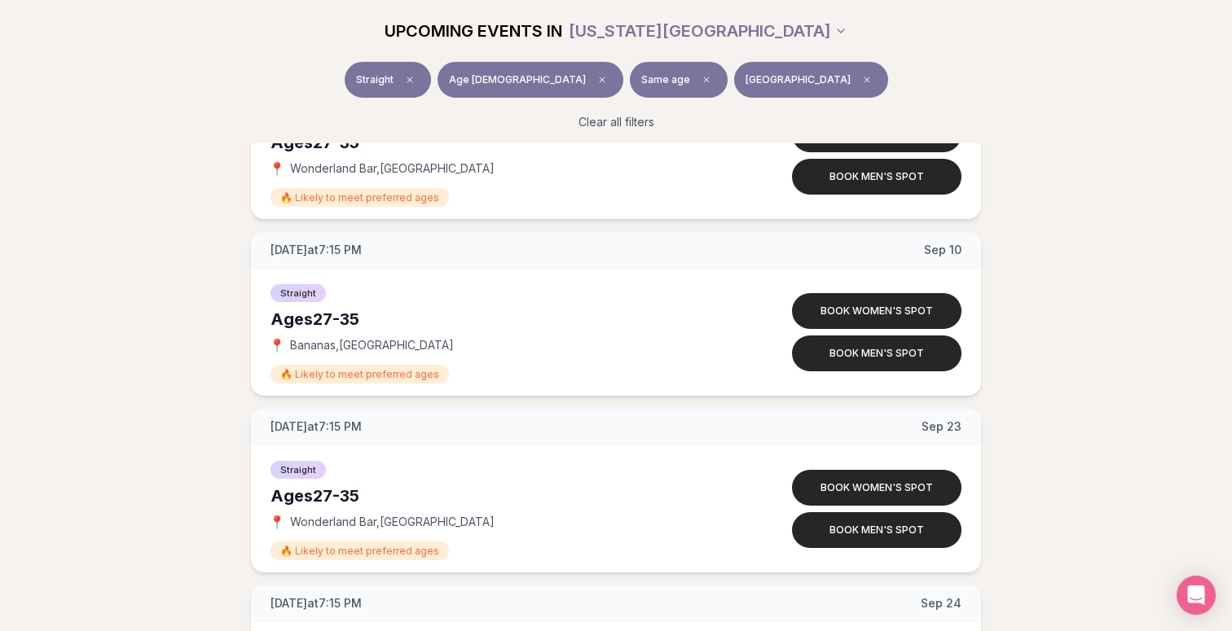
scroll to position [665, 0]
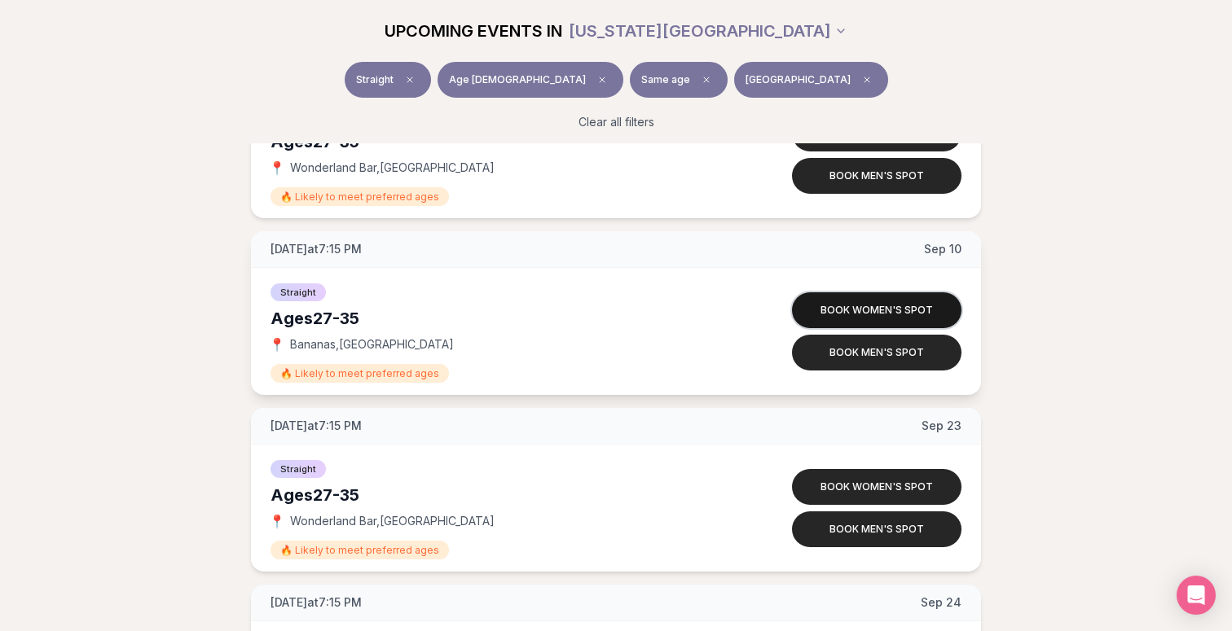
click at [853, 310] on button "Book women's spot" at bounding box center [876, 310] width 169 height 36
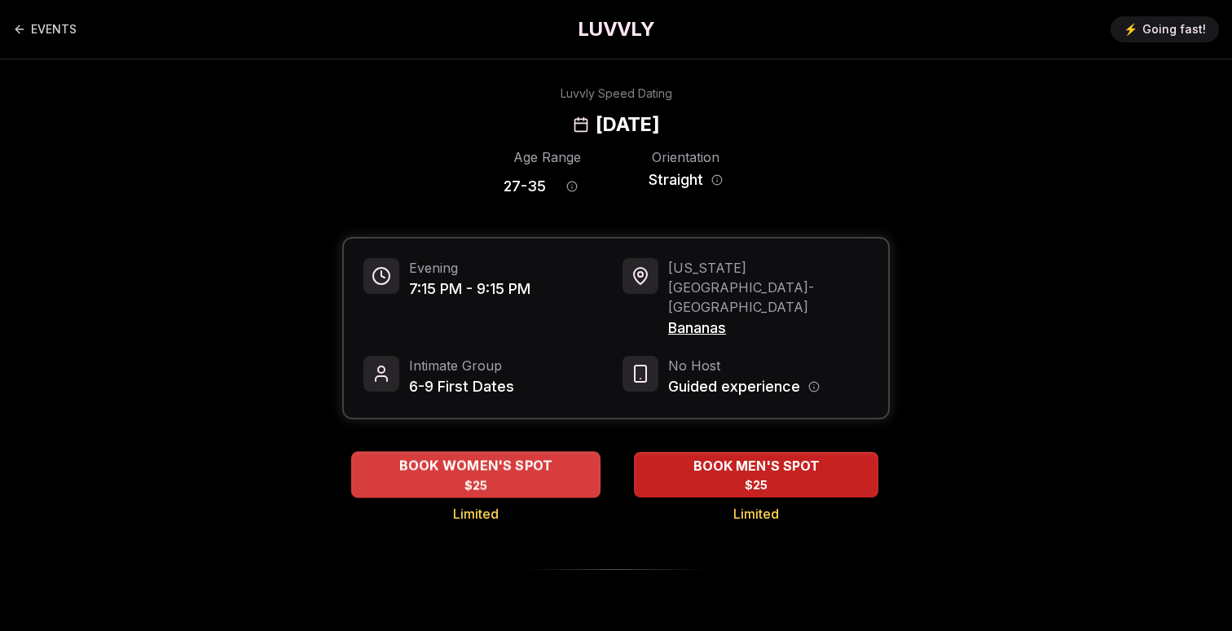
click at [561, 452] on div "BOOK WOMEN'S SPOT $25" at bounding box center [475, 474] width 249 height 45
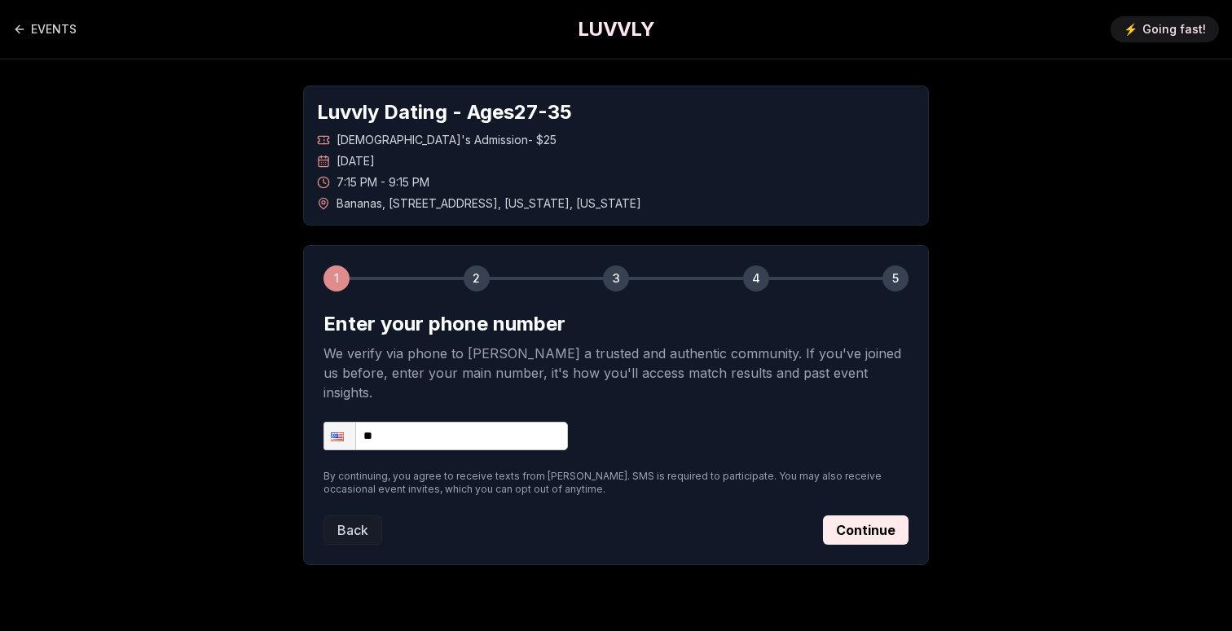
click at [547, 424] on input "**" at bounding box center [445, 436] width 244 height 29
click at [502, 422] on input "**" at bounding box center [445, 436] width 244 height 29
click at [69, 30] on link "EVENTS" at bounding box center [45, 29] width 64 height 33
